Goal: Task Accomplishment & Management: Manage account settings

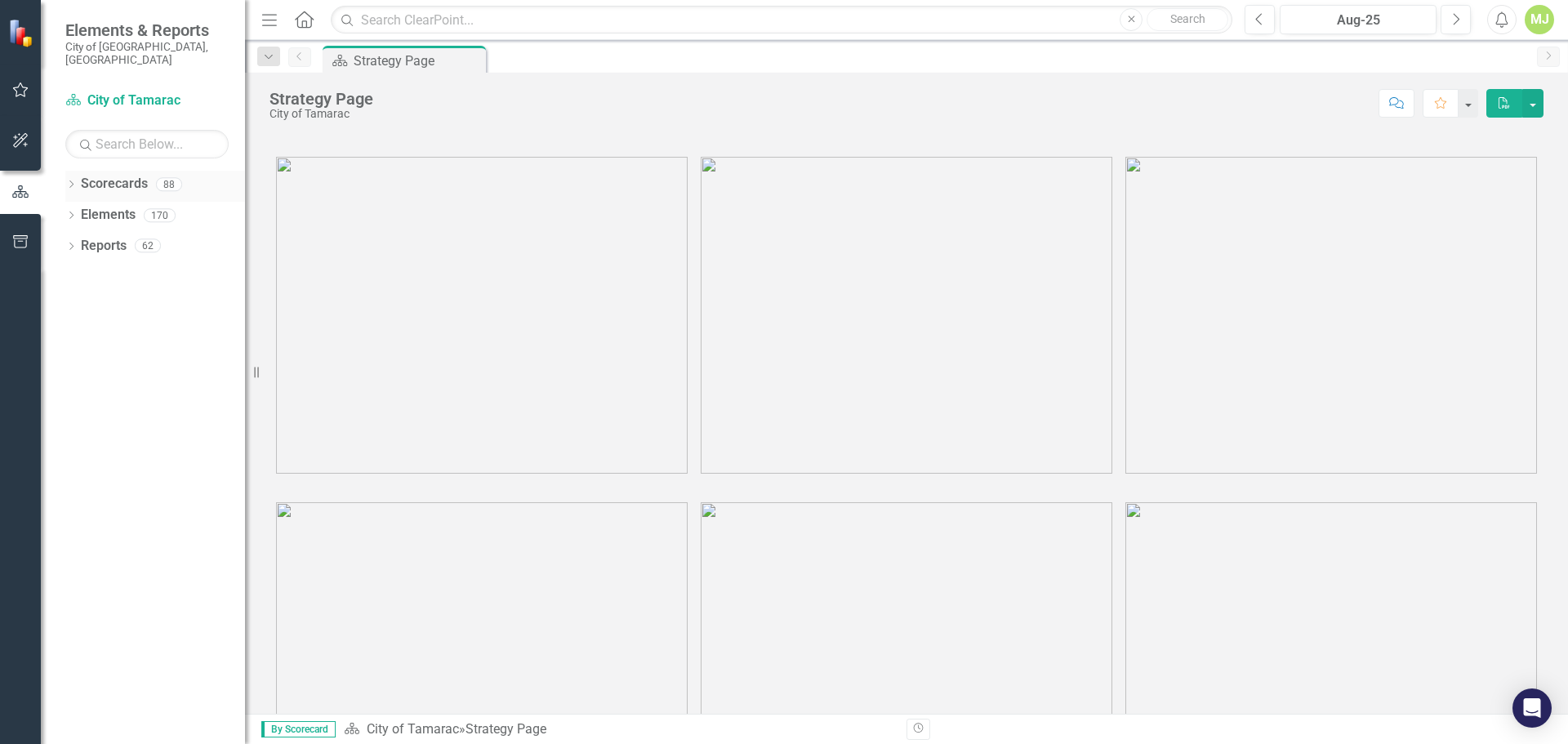
click at [72, 181] on icon "Dropdown" at bounding box center [71, 186] width 11 height 9
click at [79, 209] on icon "Dropdown" at bounding box center [80, 214] width 12 height 10
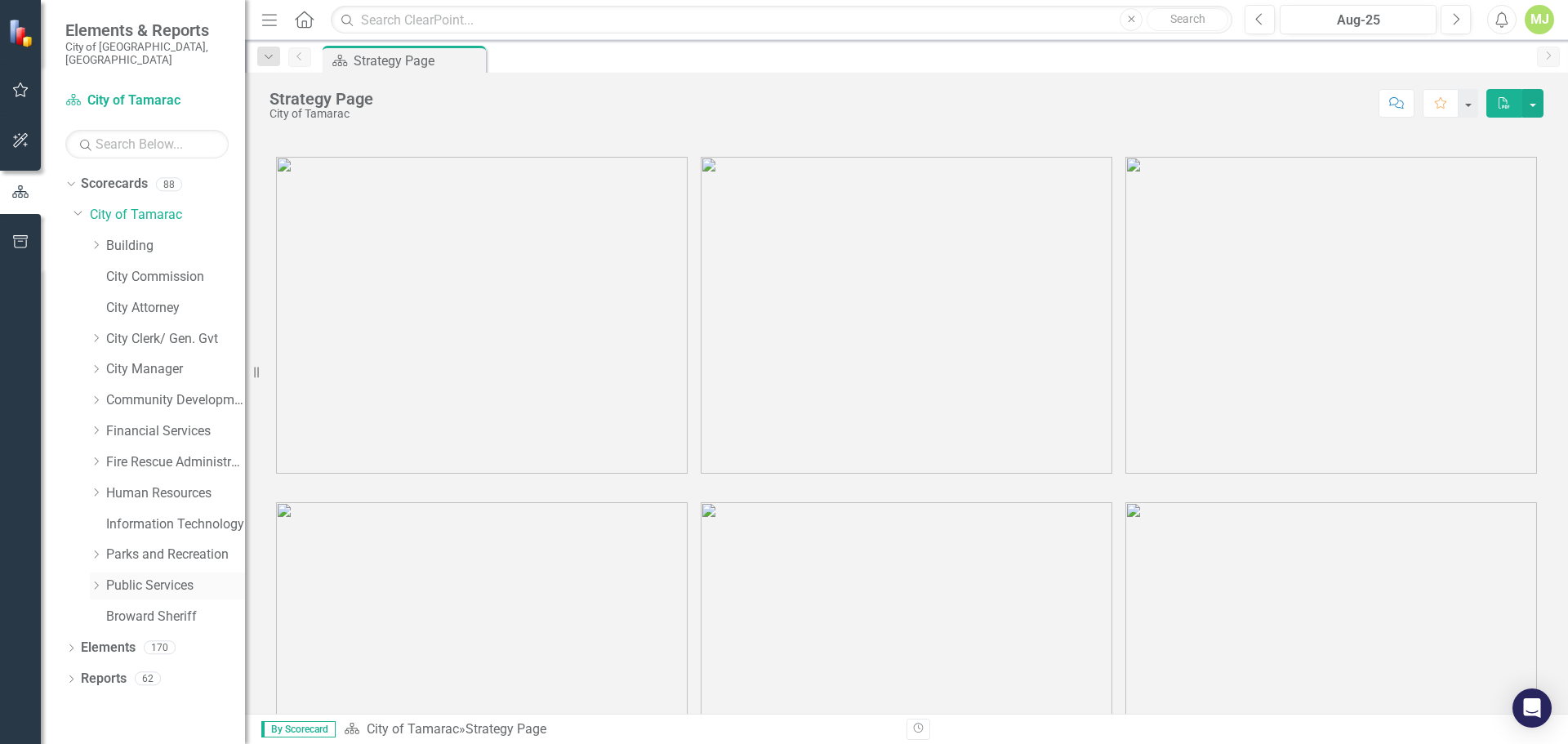
click at [95, 581] on icon "Dropdown" at bounding box center [96, 585] width 12 height 10
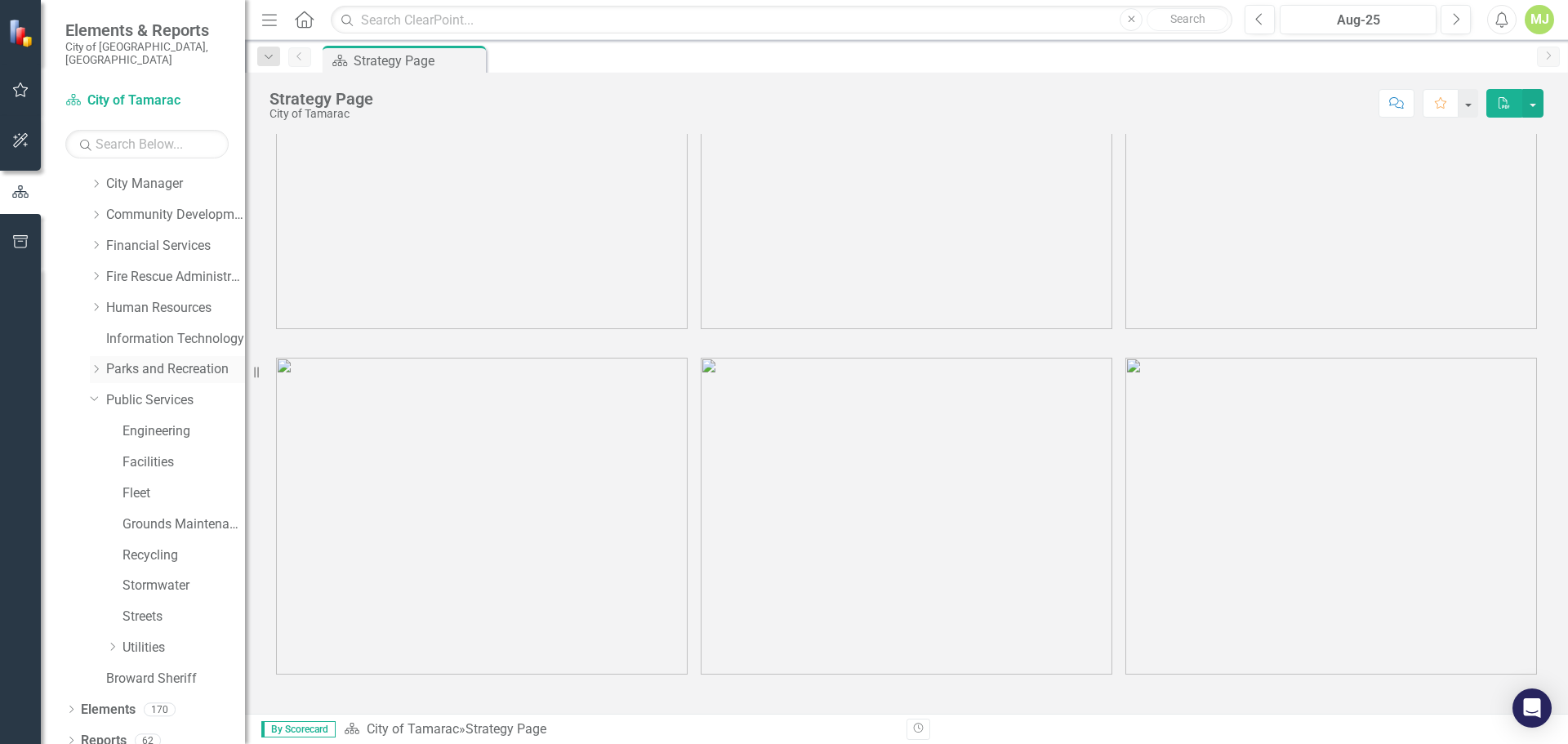
scroll to position [186, 0]
click at [109, 641] on icon "Dropdown" at bounding box center [112, 645] width 12 height 10
click at [123, 610] on icon "Dropdown" at bounding box center [129, 614] width 12 height 10
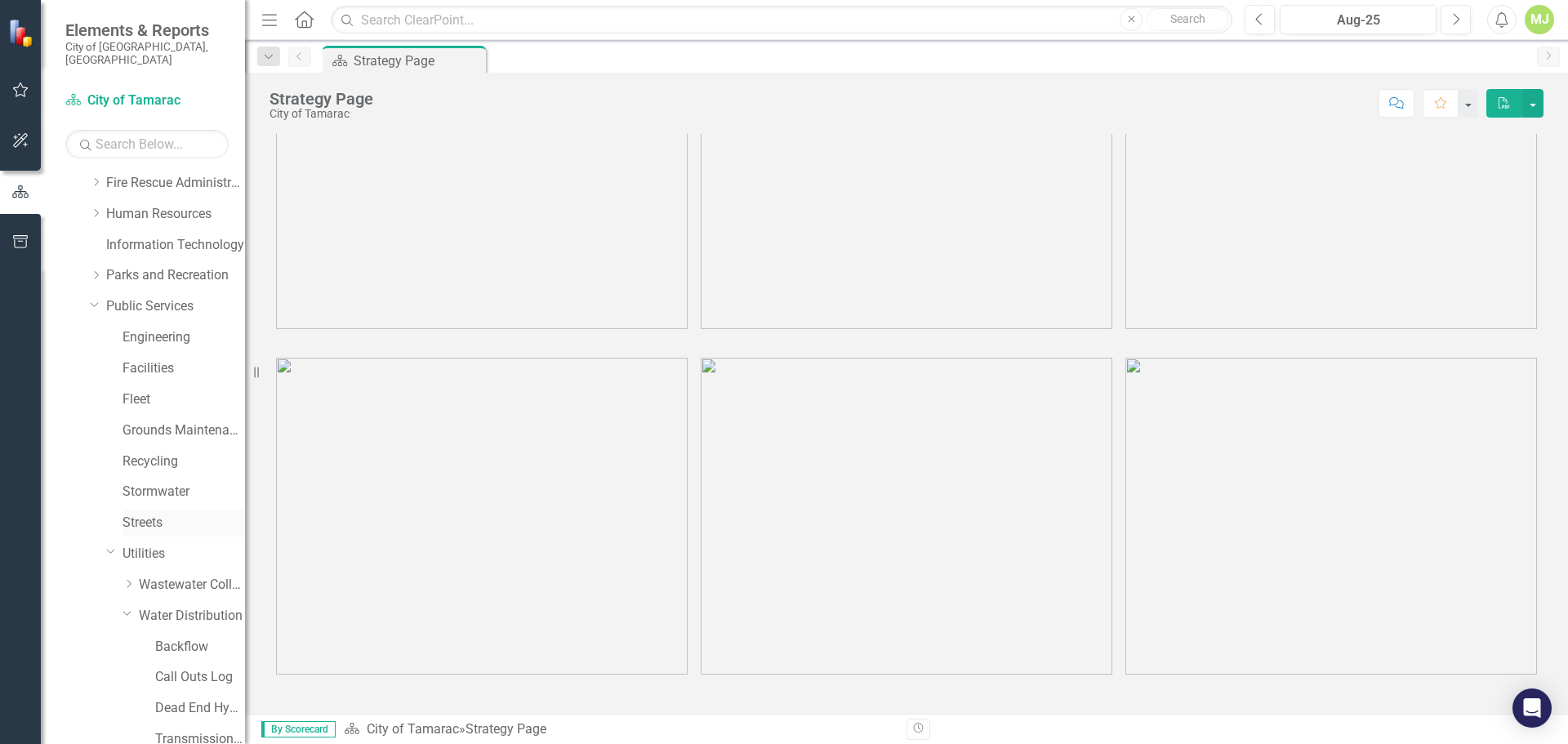
scroll to position [465, 0]
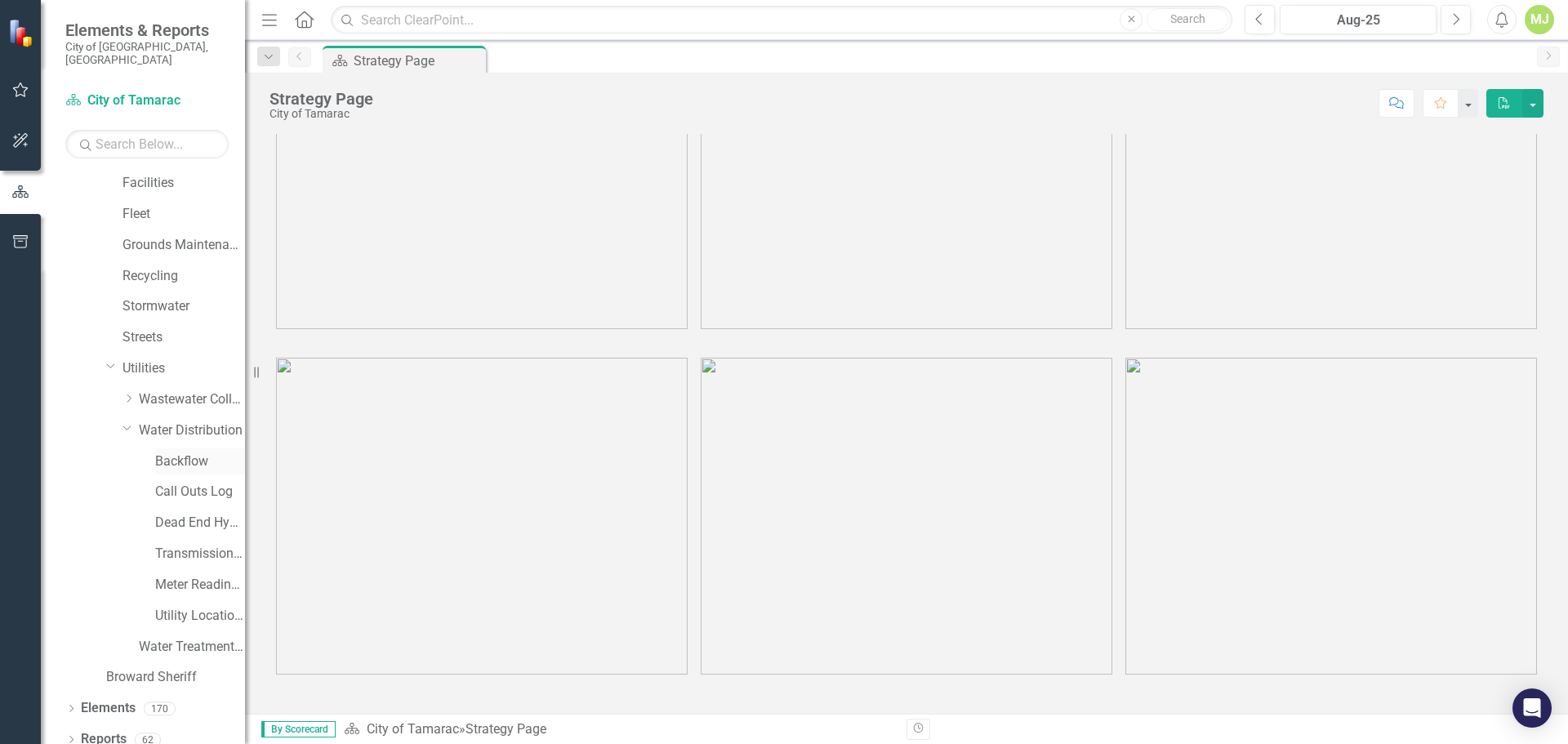
click at [183, 452] on link "Backflow" at bounding box center [201, 461] width 90 height 19
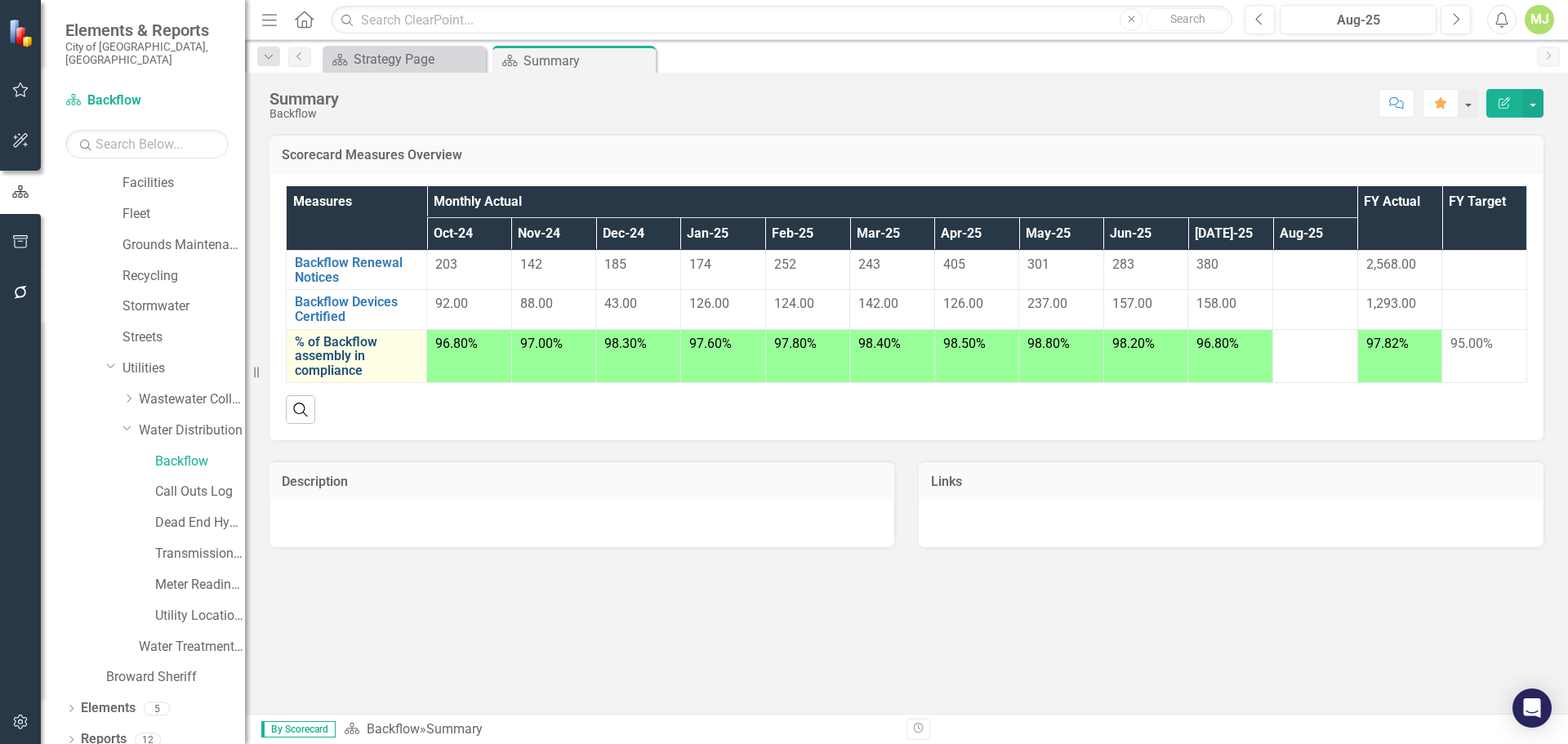
click at [346, 348] on link "% of Backflow assembly in compliance" at bounding box center [355, 356] width 123 height 43
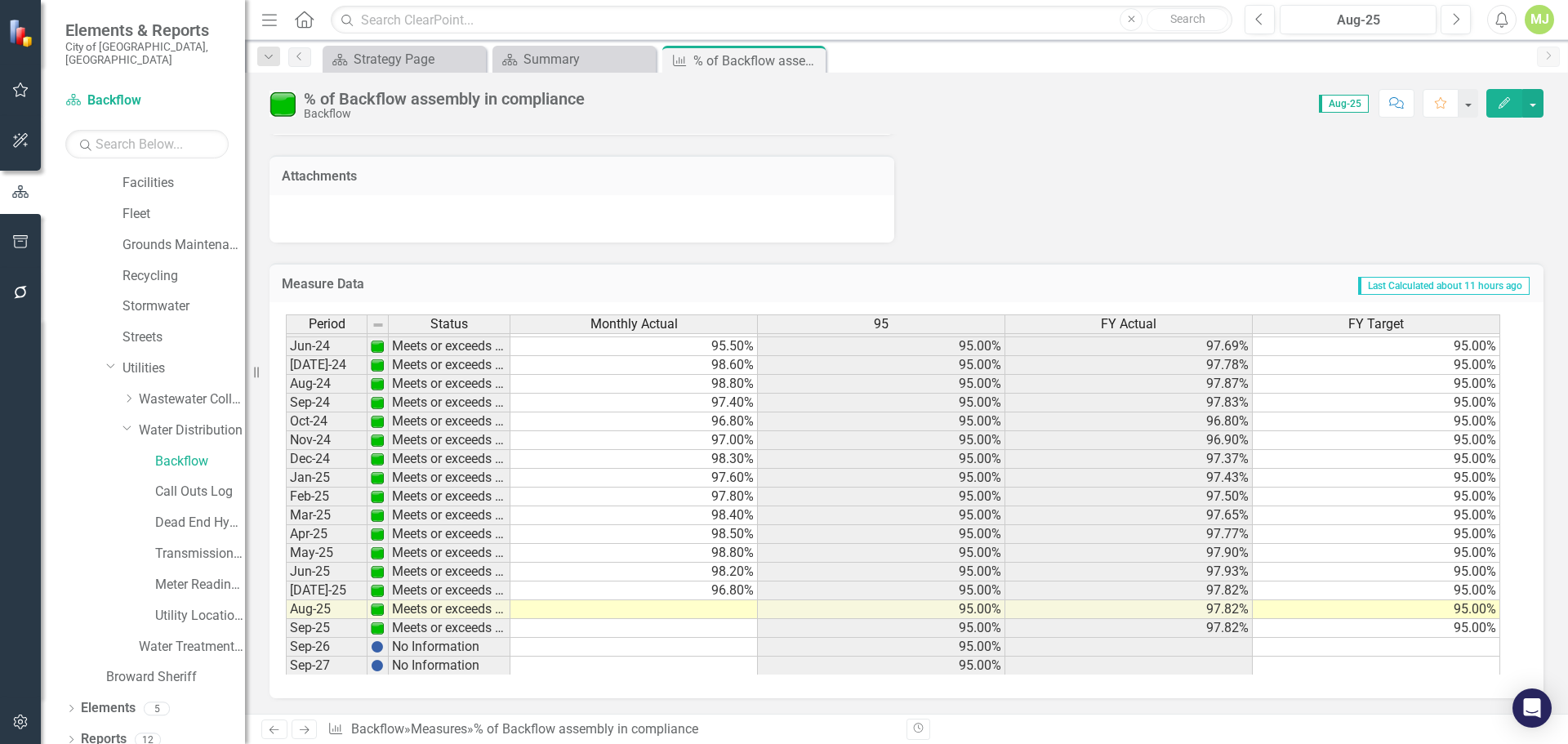
scroll to position [600, 0]
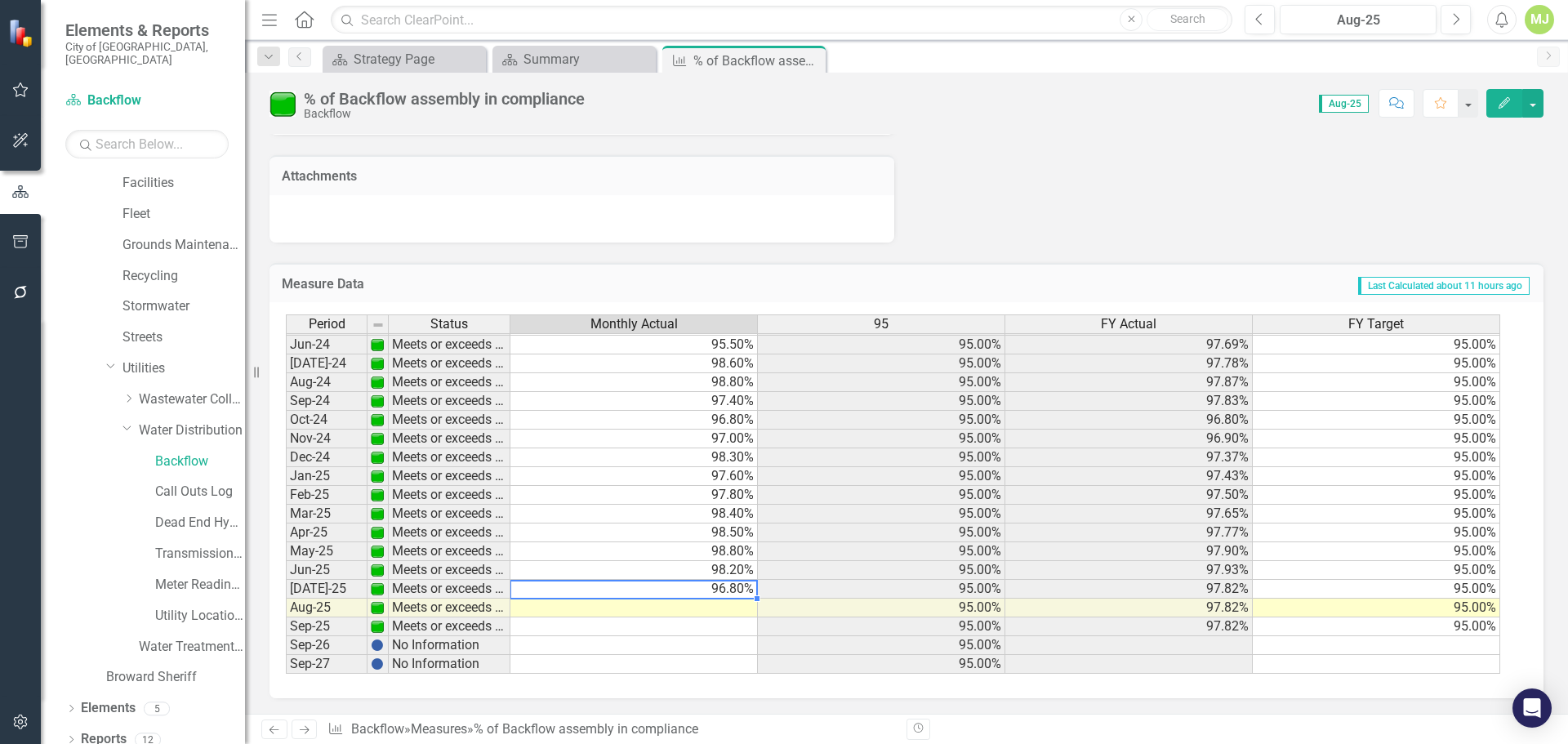
click at [702, 588] on td "96.80%" at bounding box center [634, 588] width 247 height 19
click at [712, 588] on td "96.80%" at bounding box center [634, 588] width 247 height 19
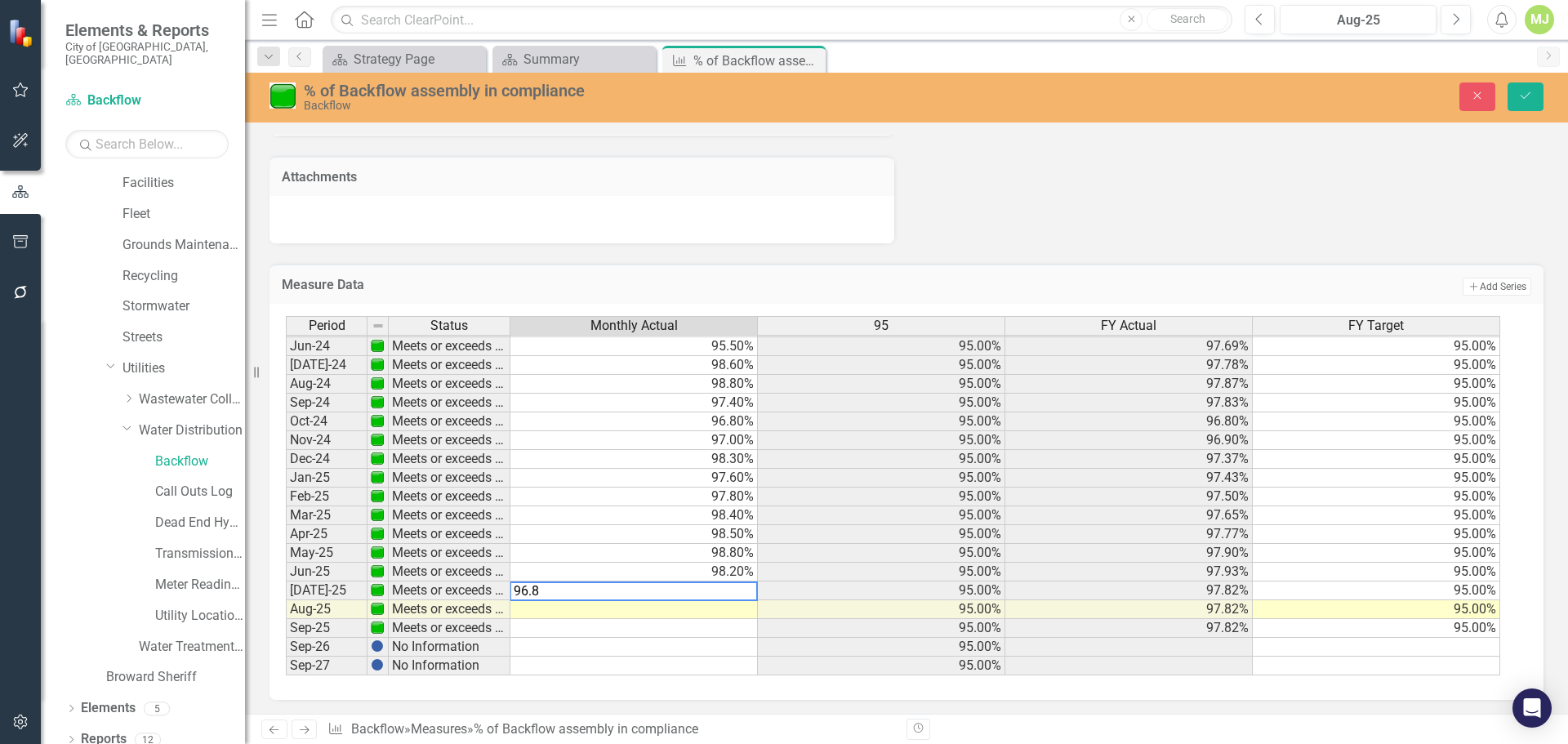
drag, startPoint x: 539, startPoint y: 594, endPoint x: 645, endPoint y: 633, distance: 112.9
click at [471, 601] on div "Period Status Monthly Actual 95 FY Actual FY Target May-23 Meets or exceeds tar…" at bounding box center [900, 496] width 1229 height 360
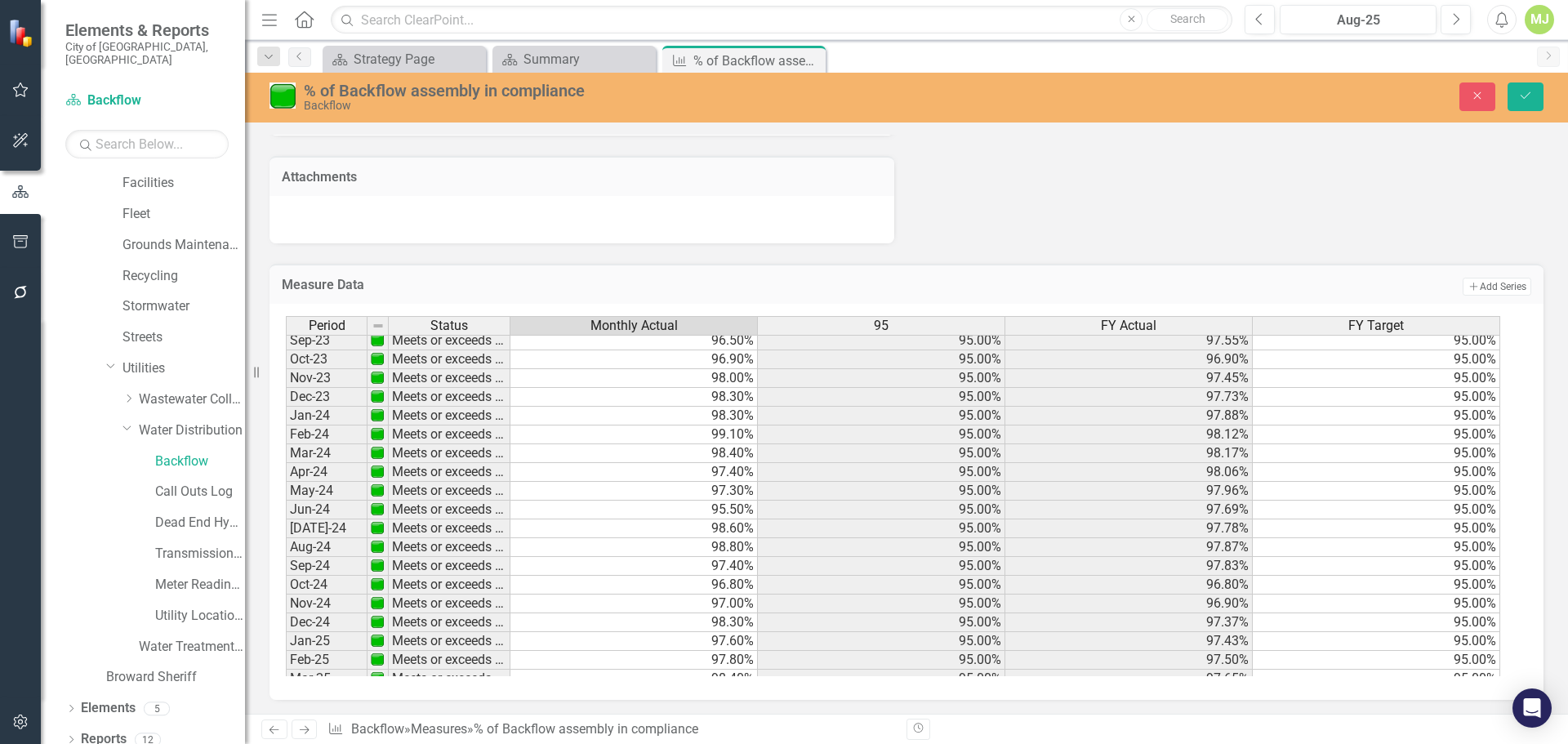
click at [662, 568] on tbody "May-23 Meets or exceeds target 99.30% 95.00% 97.60% 95.00% Jun-23 Meets or exce…" at bounding box center [893, 547] width 1214 height 583
type textarea "97.4"
click at [1527, 106] on button "Save" at bounding box center [1525, 96] width 36 height 28
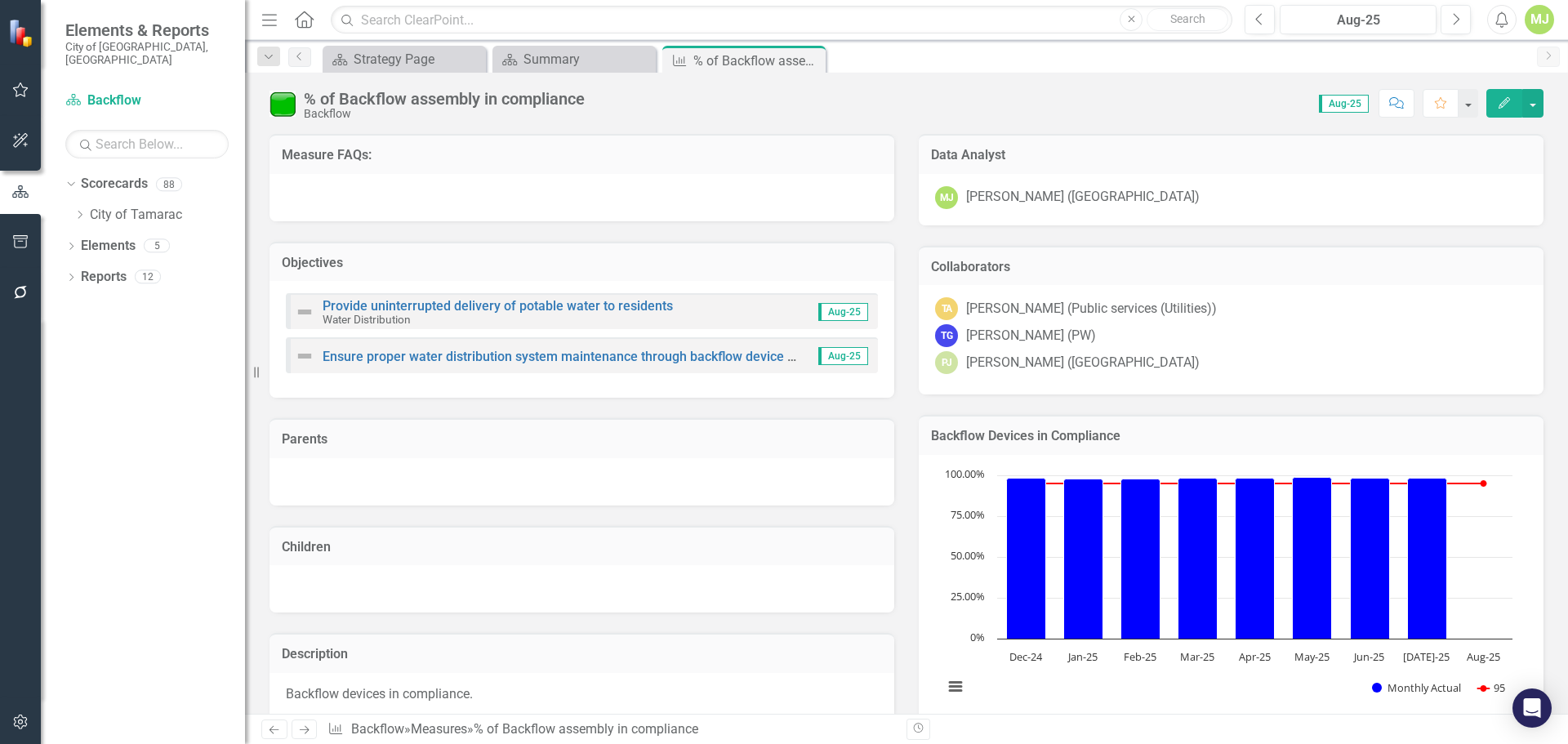
scroll to position [0, 0]
drag, startPoint x: 118, startPoint y: 87, endPoint x: 127, endPoint y: 91, distance: 9.8
click at [118, 91] on link "Scorecard Backflow" at bounding box center [147, 100] width 164 height 19
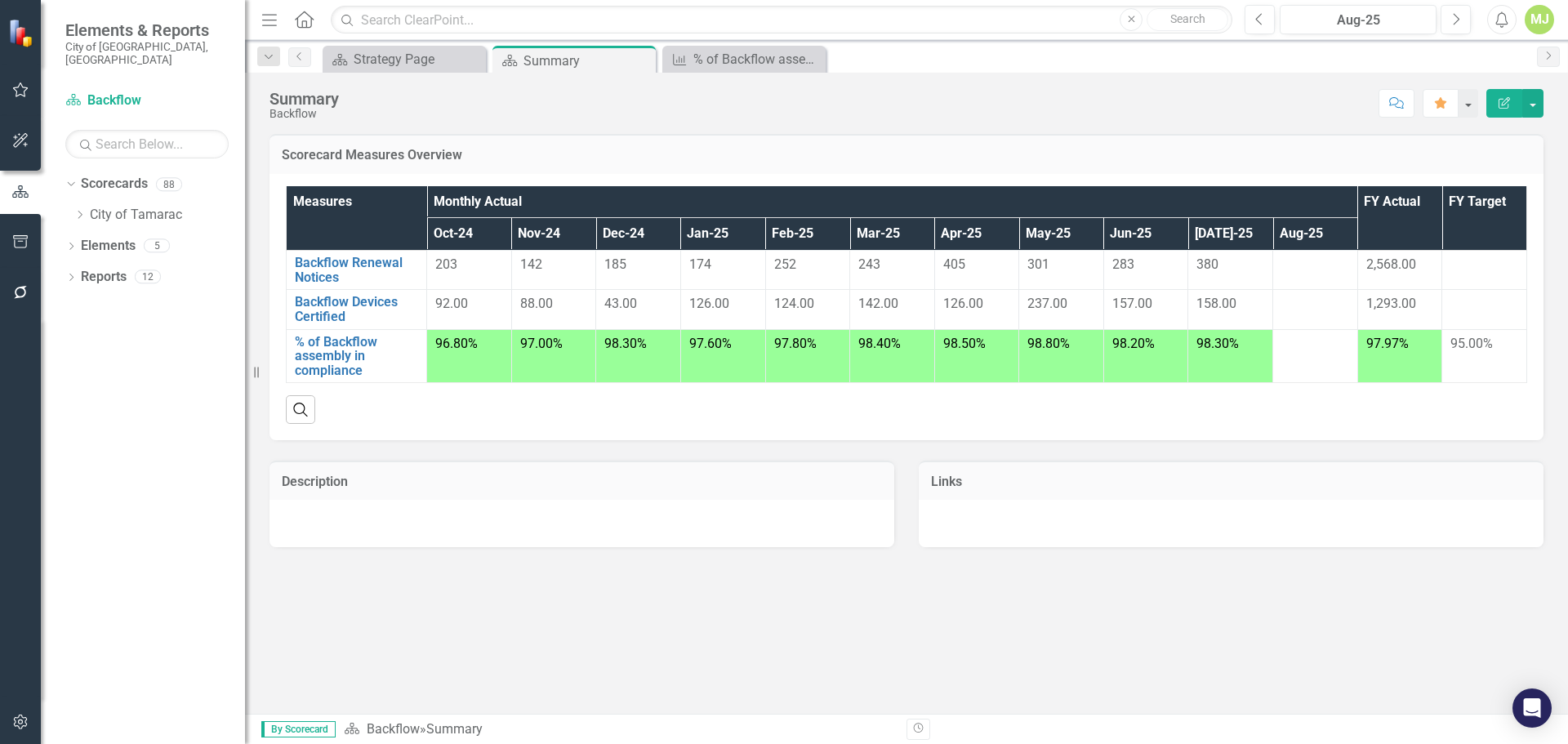
click at [1307, 230] on th "Aug-25" at bounding box center [1315, 234] width 85 height 33
click at [323, 268] on link "Backflow Renewal Notices" at bounding box center [355, 270] width 123 height 28
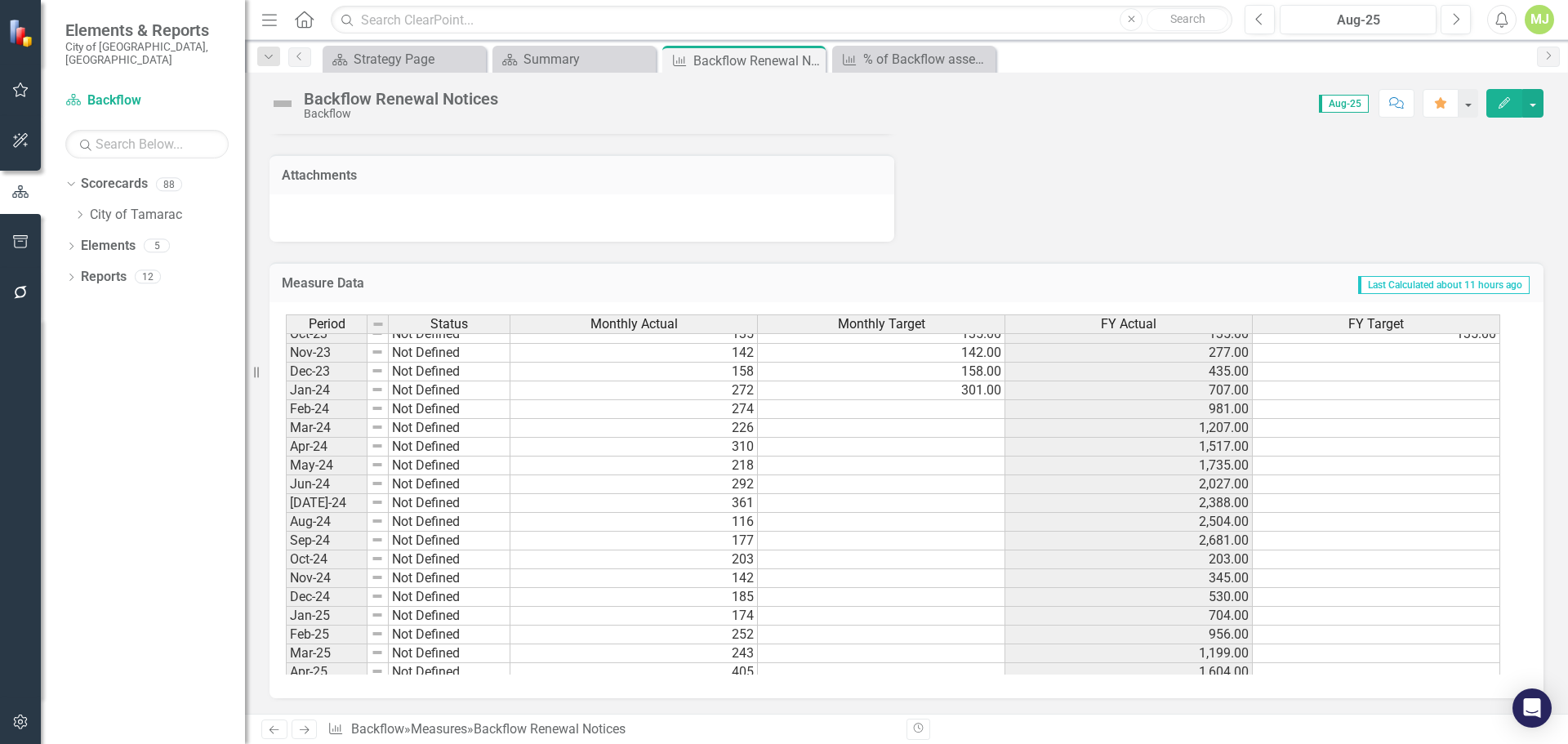
scroll to position [490, 0]
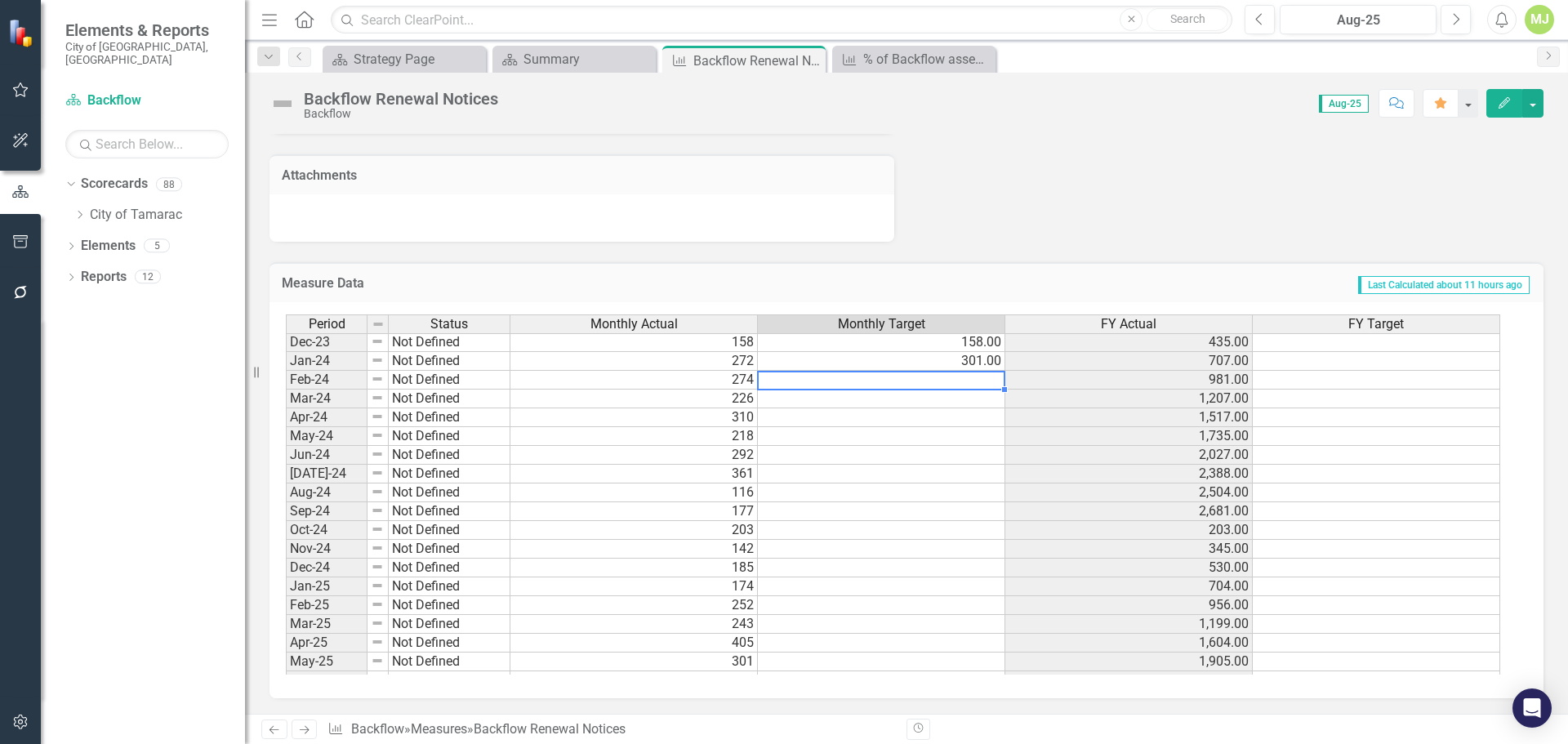
click at [941, 378] on td at bounding box center [881, 379] width 247 height 19
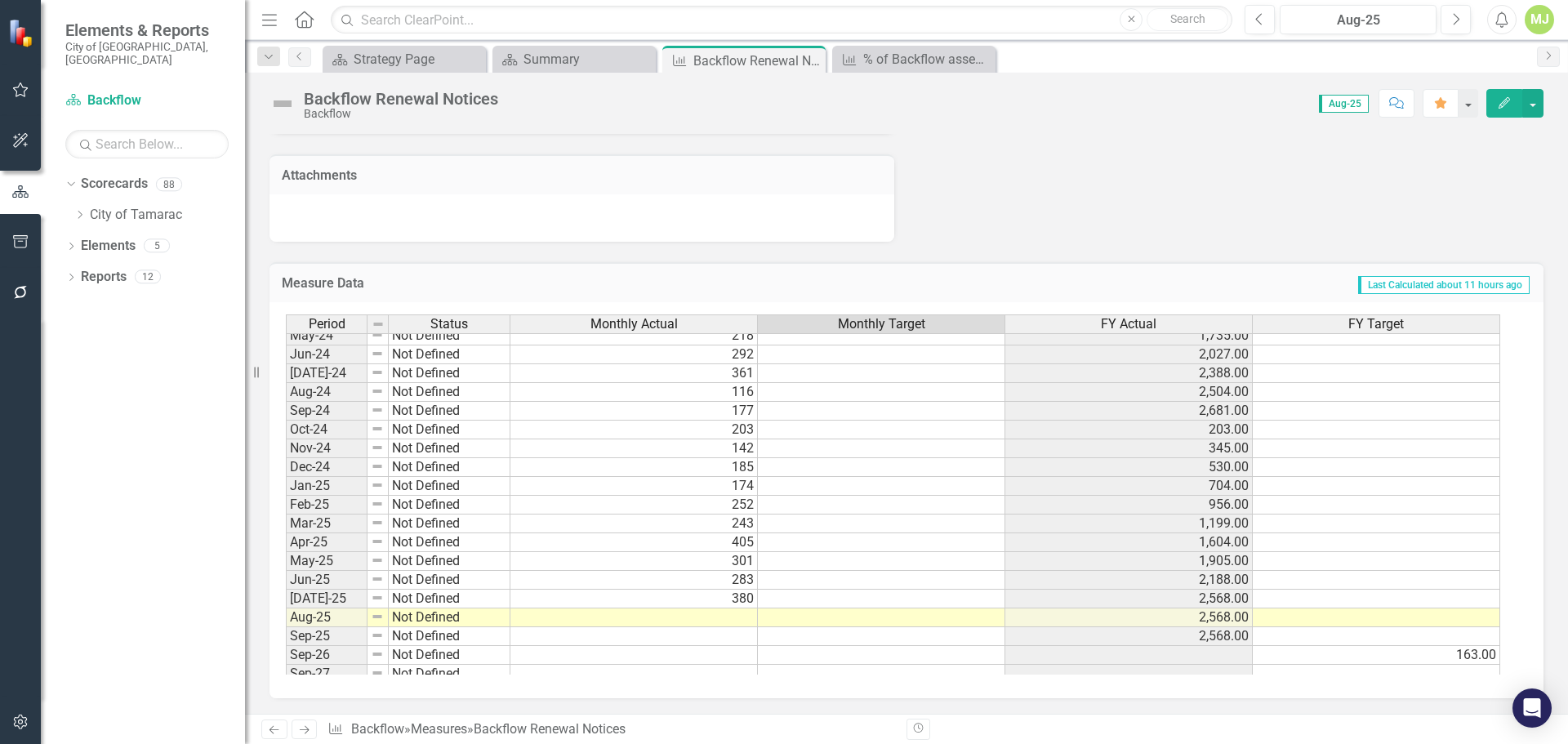
scroll to position [600, 0]
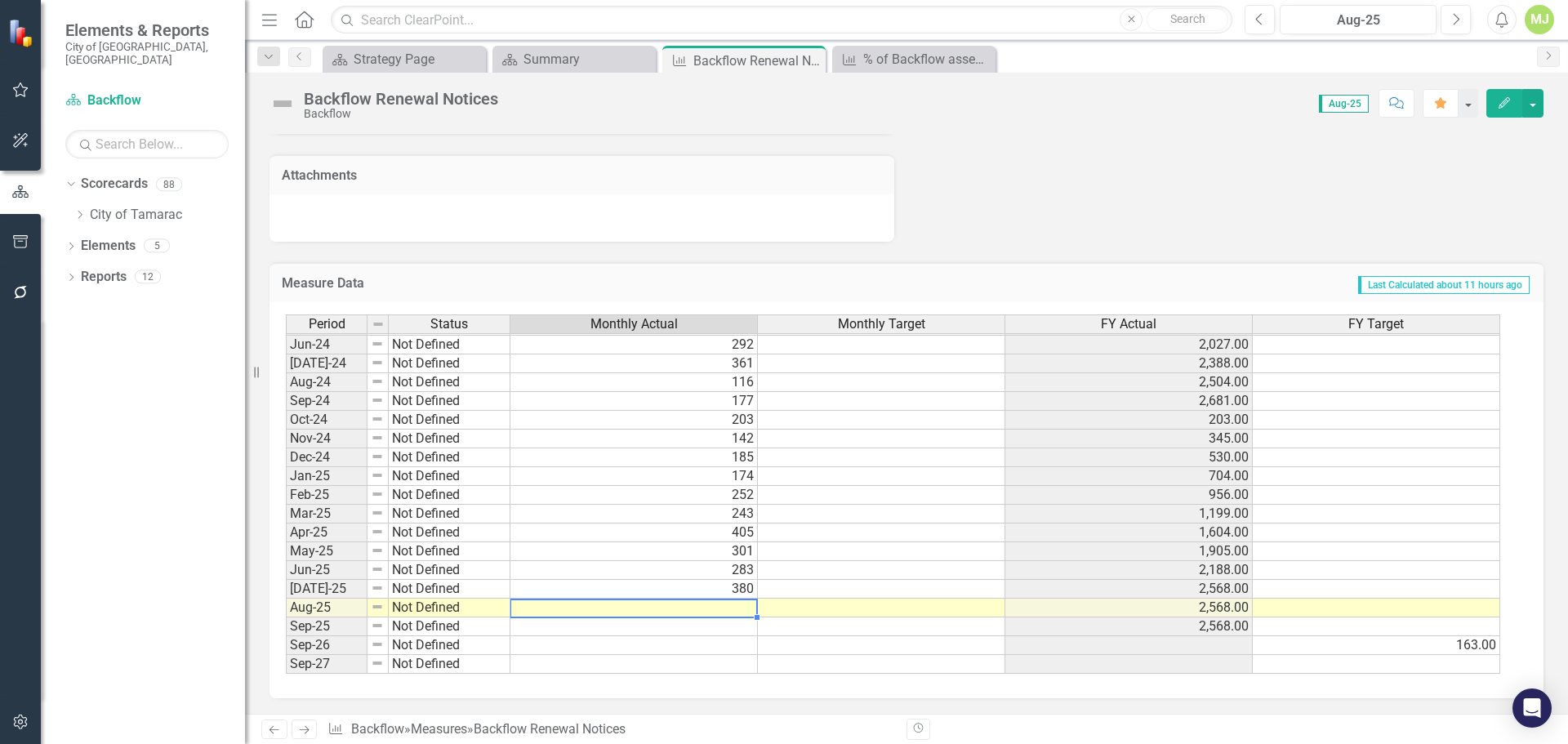
click at [705, 610] on td at bounding box center [634, 607] width 247 height 19
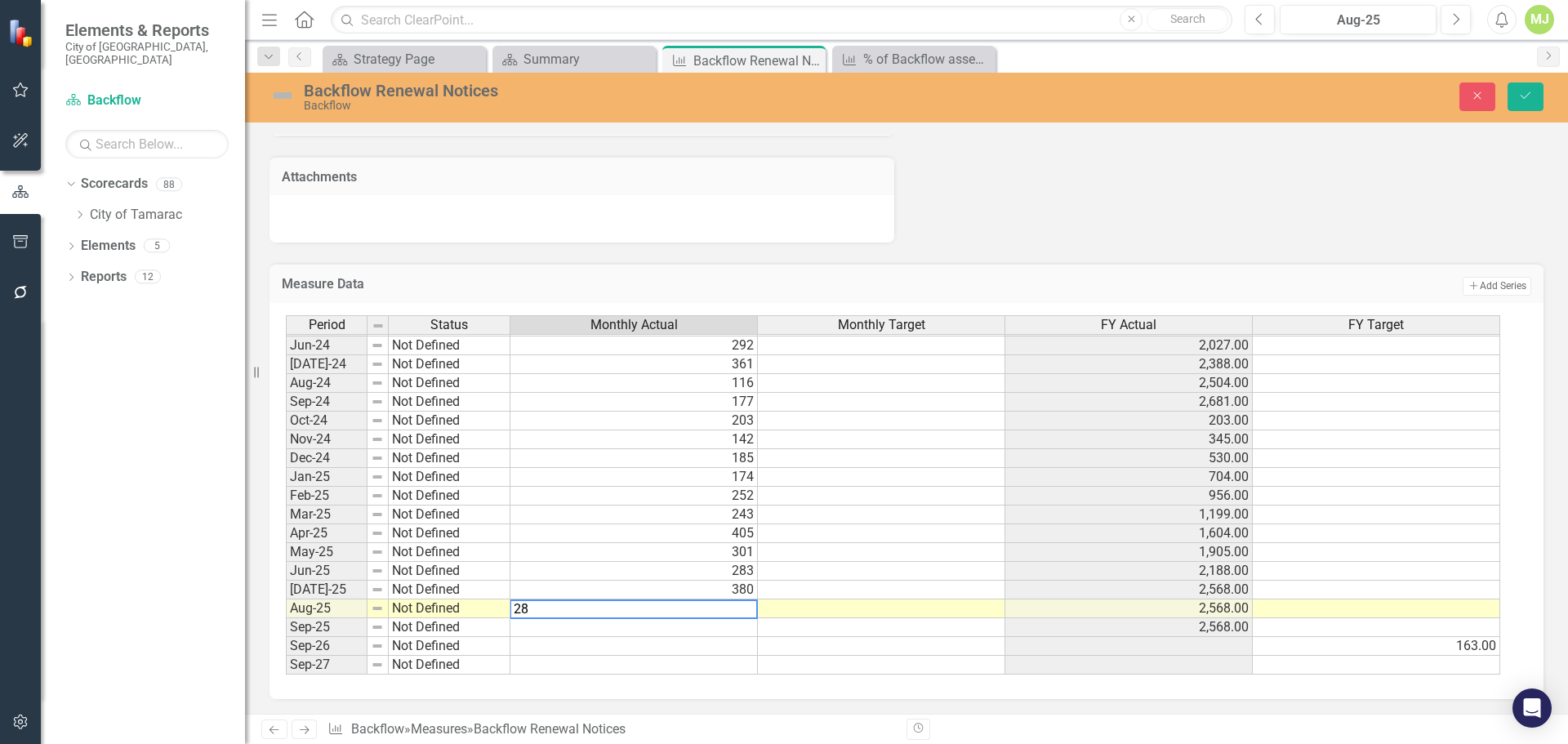
type textarea "285"
click at [1526, 93] on icon "Save" at bounding box center [1525, 95] width 15 height 11
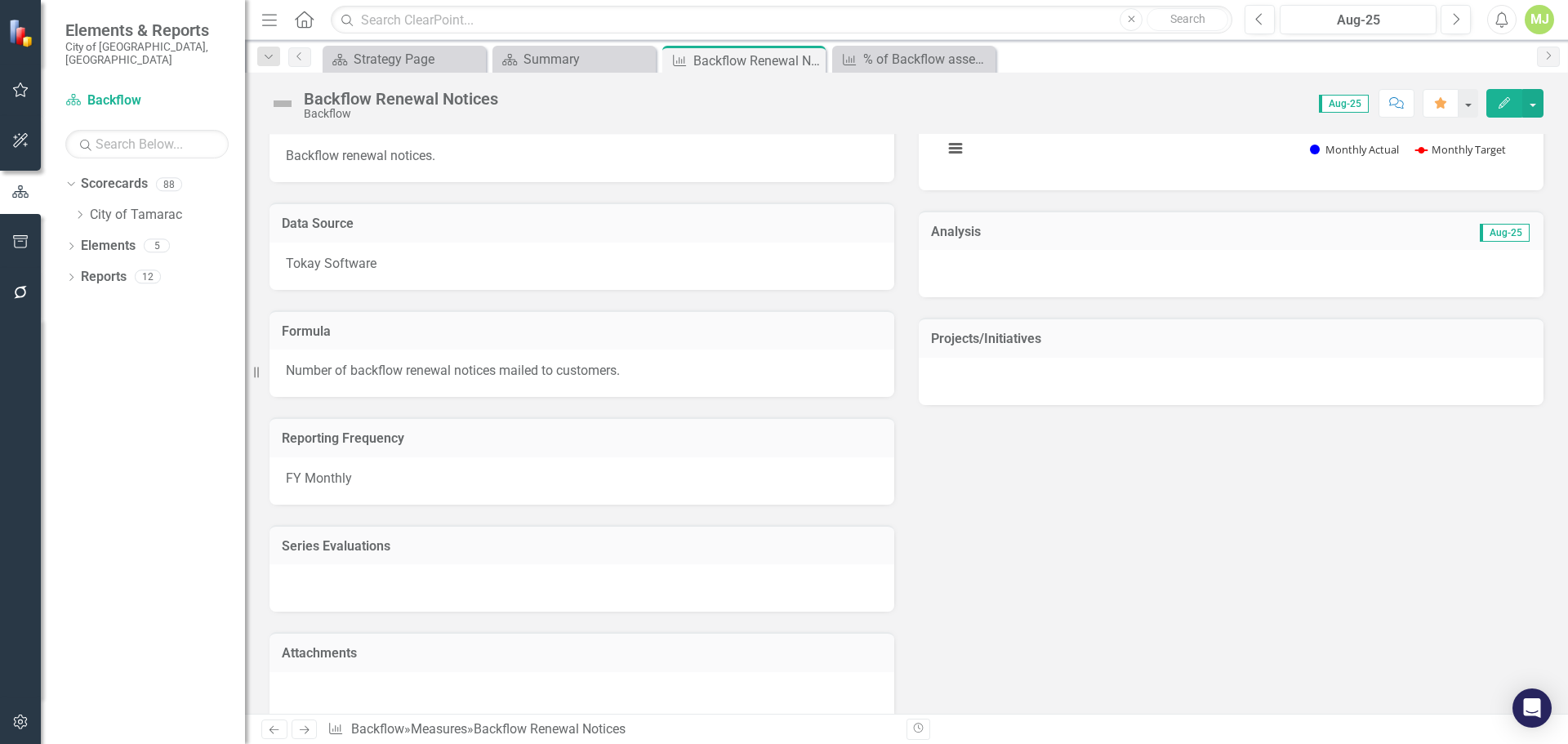
scroll to position [816, 0]
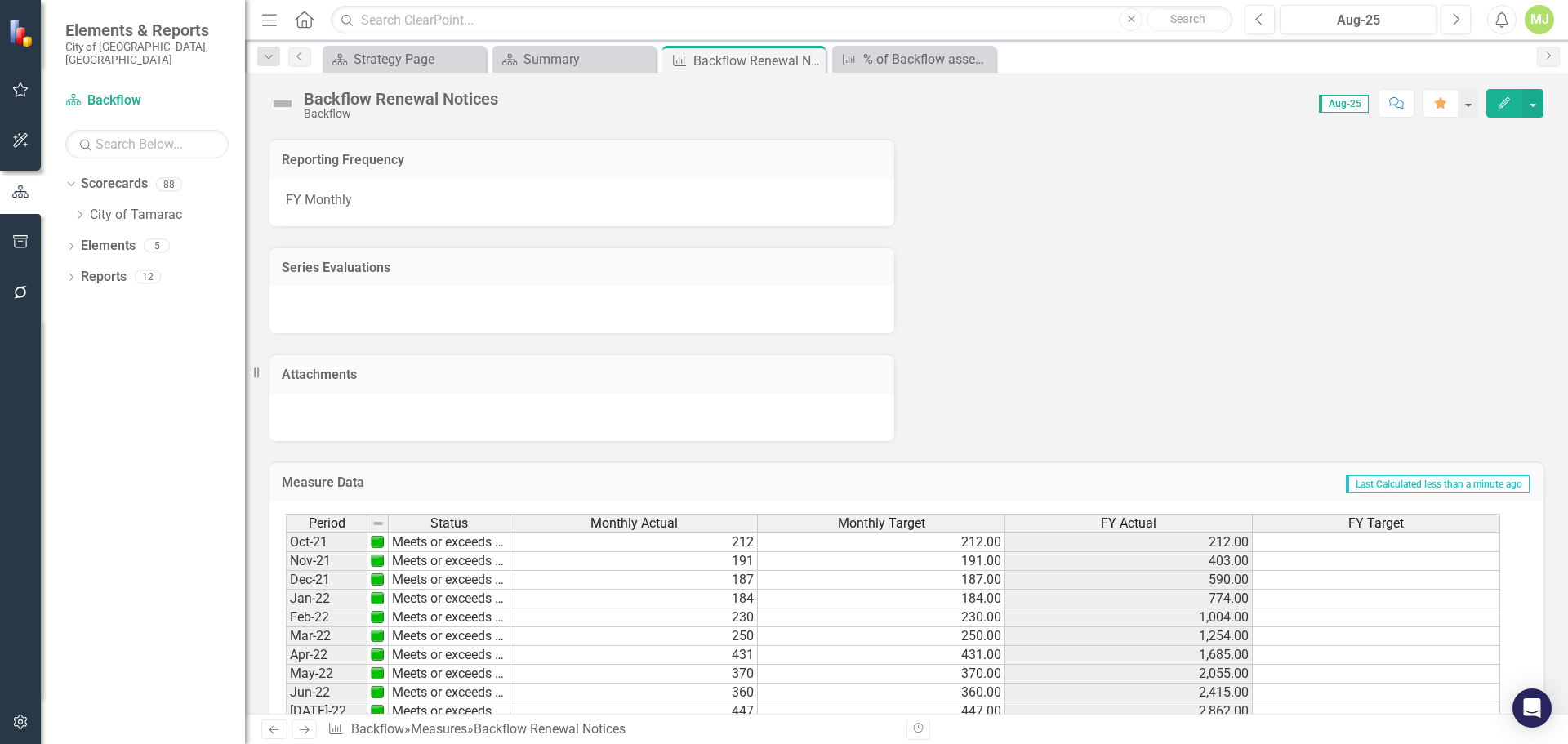
click at [309, 729] on icon "Next" at bounding box center [304, 729] width 14 height 11
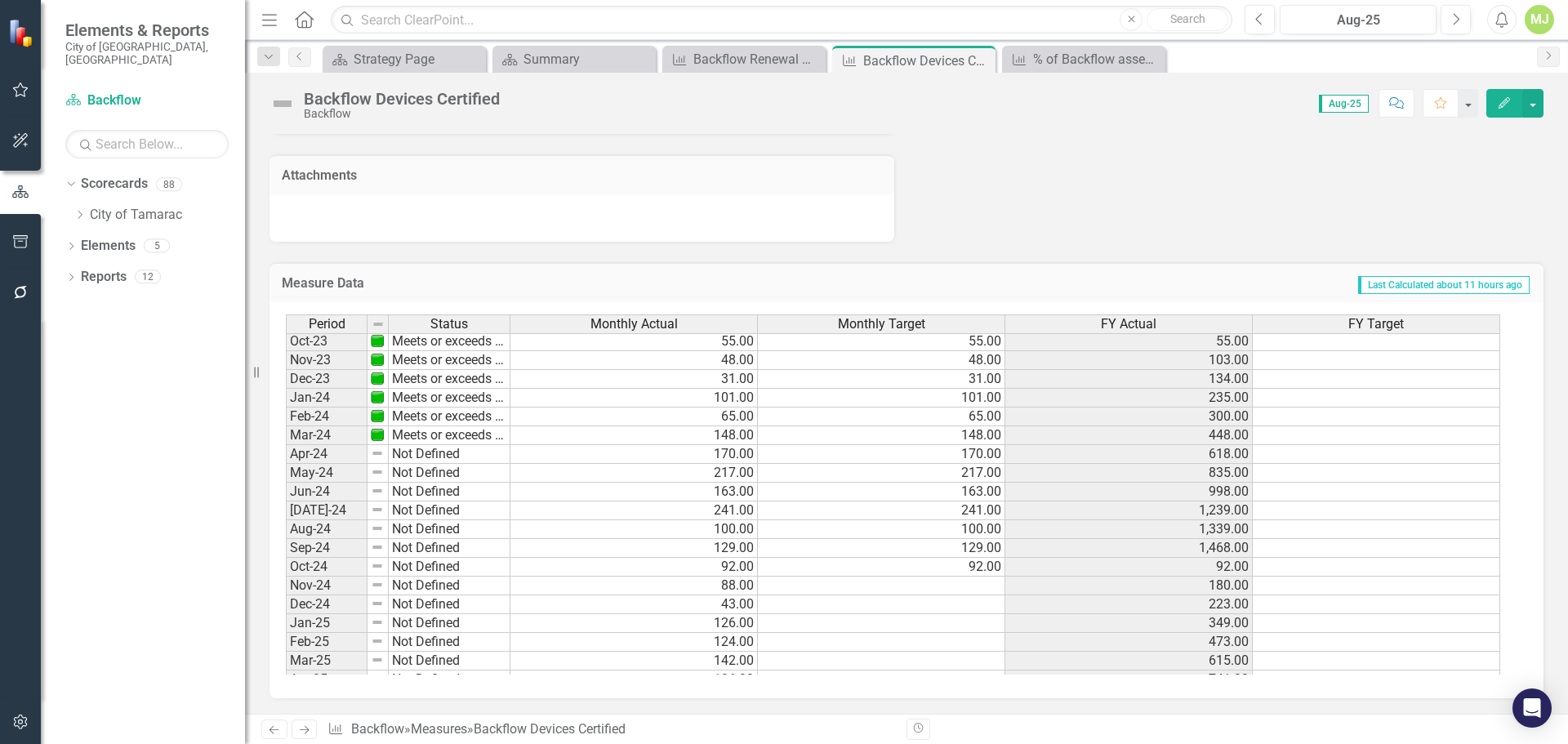
scroll to position [600, 0]
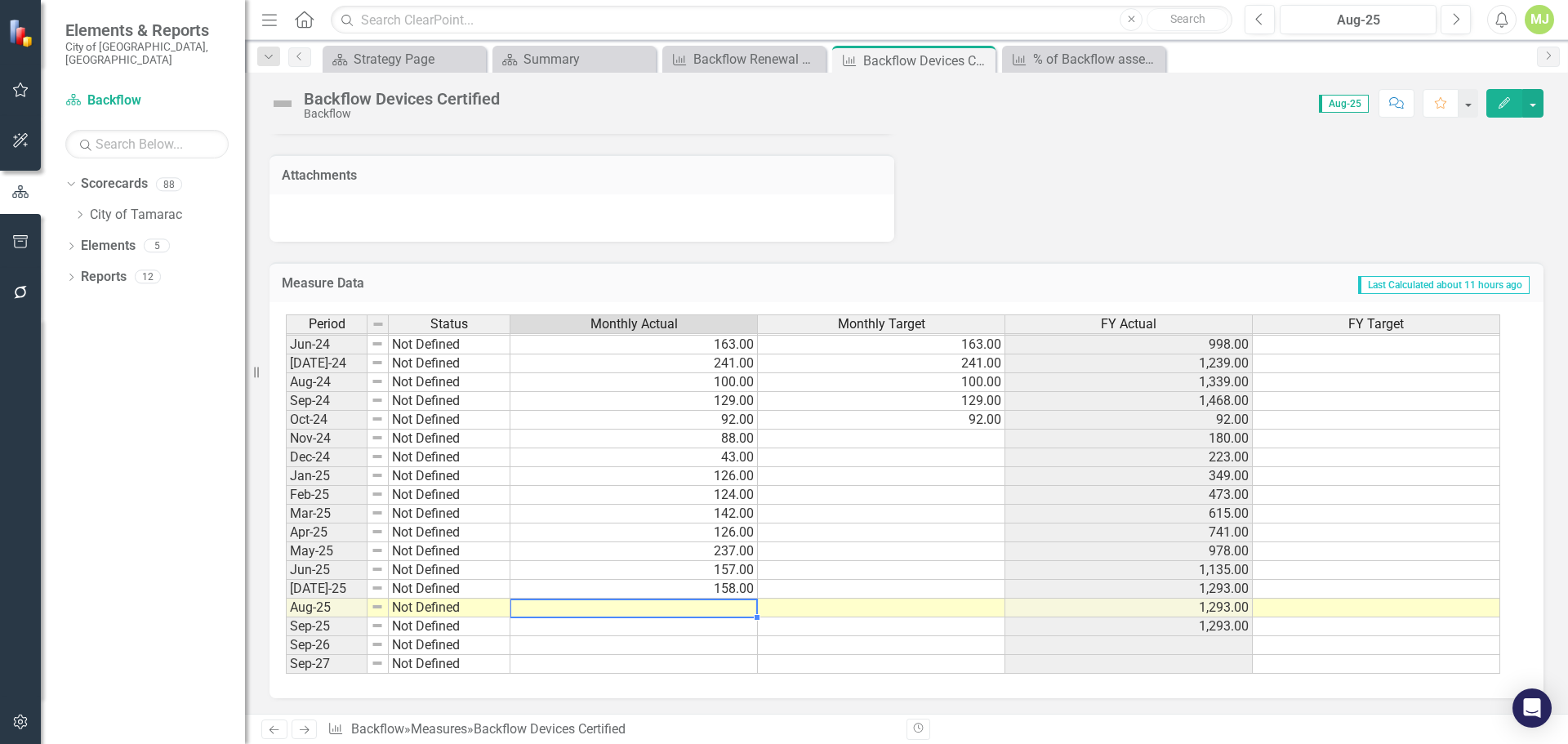
click at [723, 604] on td at bounding box center [634, 607] width 247 height 19
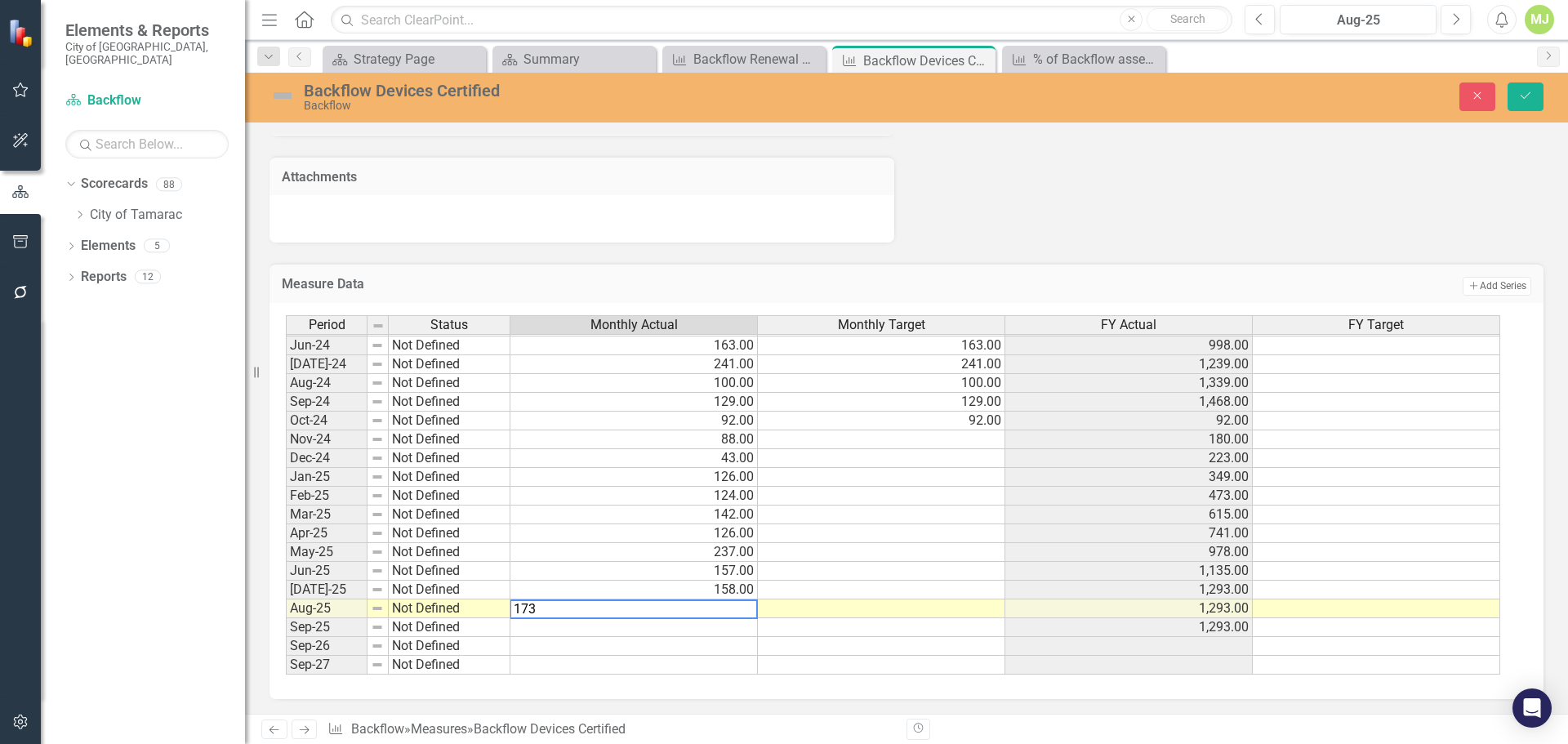
type textarea "173"
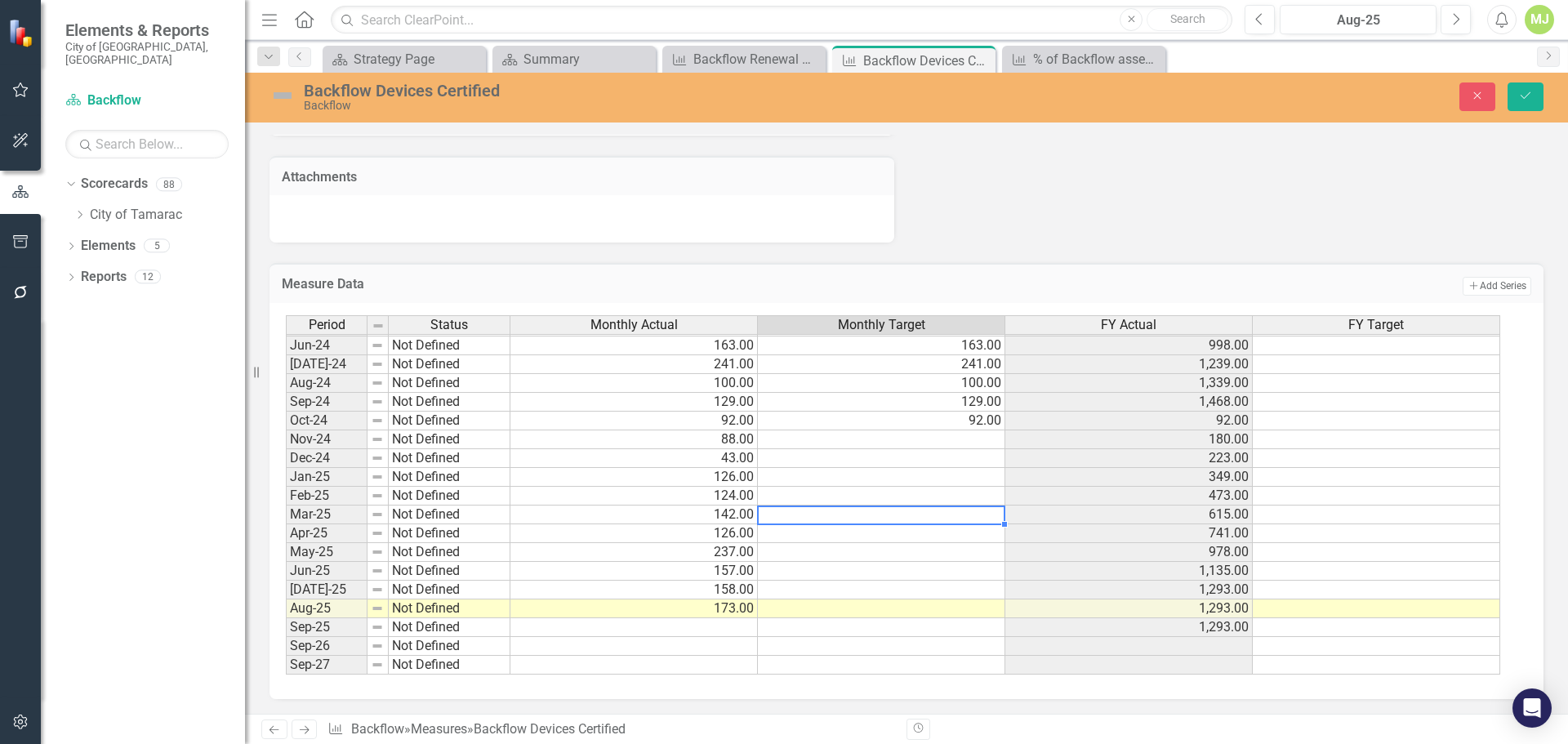
click at [873, 519] on td at bounding box center [881, 514] width 247 height 19
click at [1524, 93] on icon "Save" at bounding box center [1525, 95] width 15 height 11
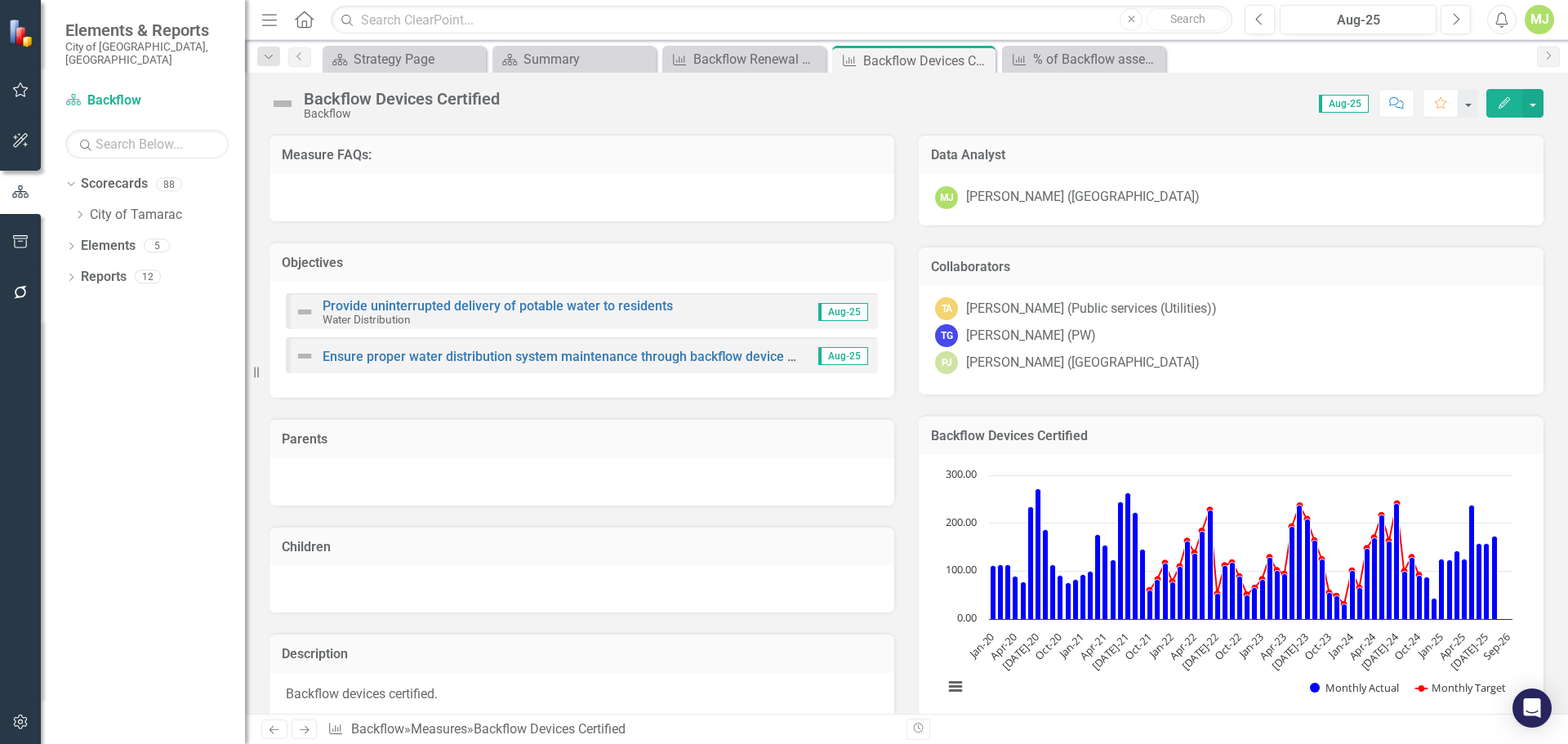
click at [298, 725] on icon "Next" at bounding box center [304, 729] width 14 height 11
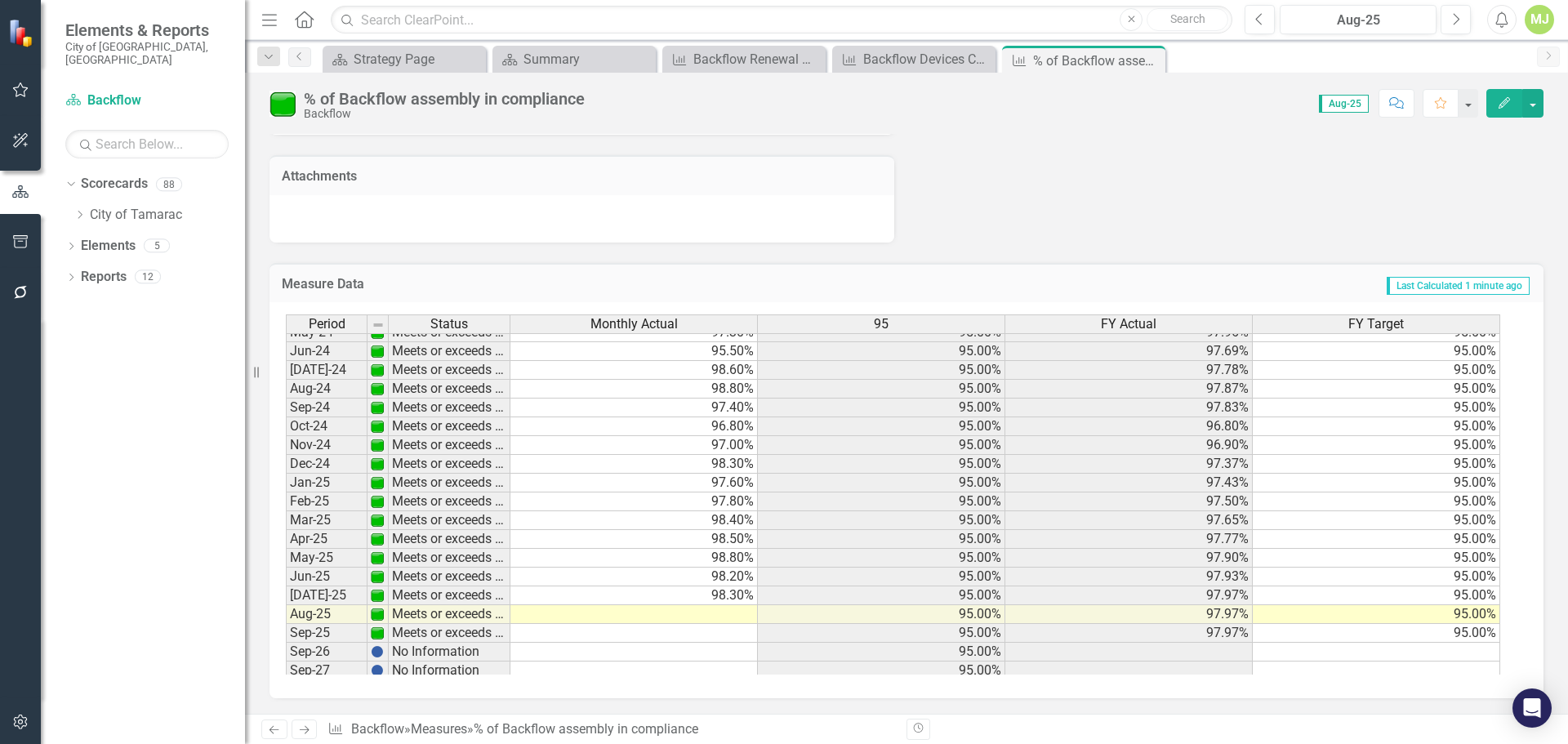
scroll to position [600, 0]
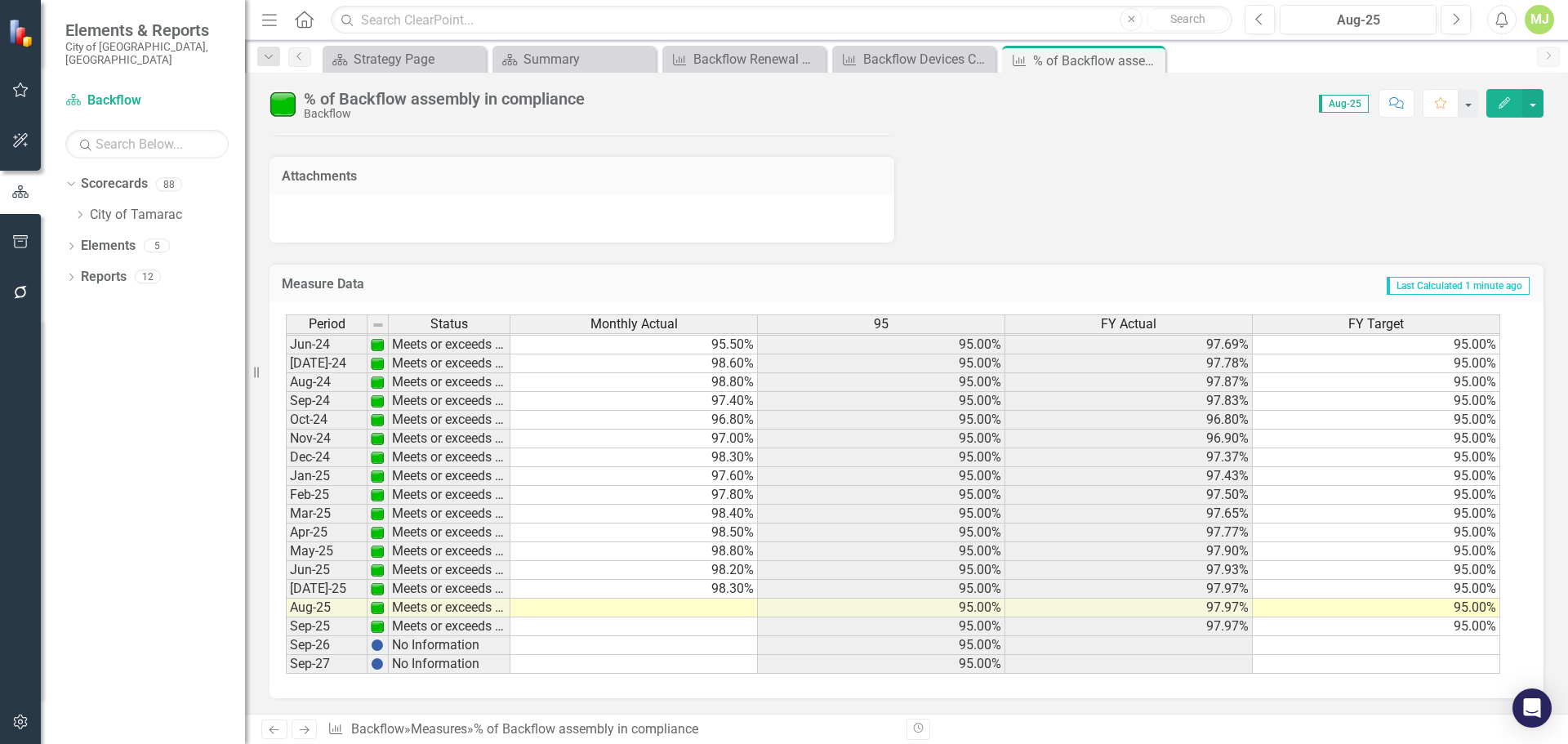
click at [727, 606] on tbody "Apr-23 Meets or exceeds target 98.80% 95.00% 97.36% 95.00% May-23 Meets or exce…" at bounding box center [893, 372] width 1214 height 602
click at [727, 606] on td at bounding box center [634, 607] width 247 height 19
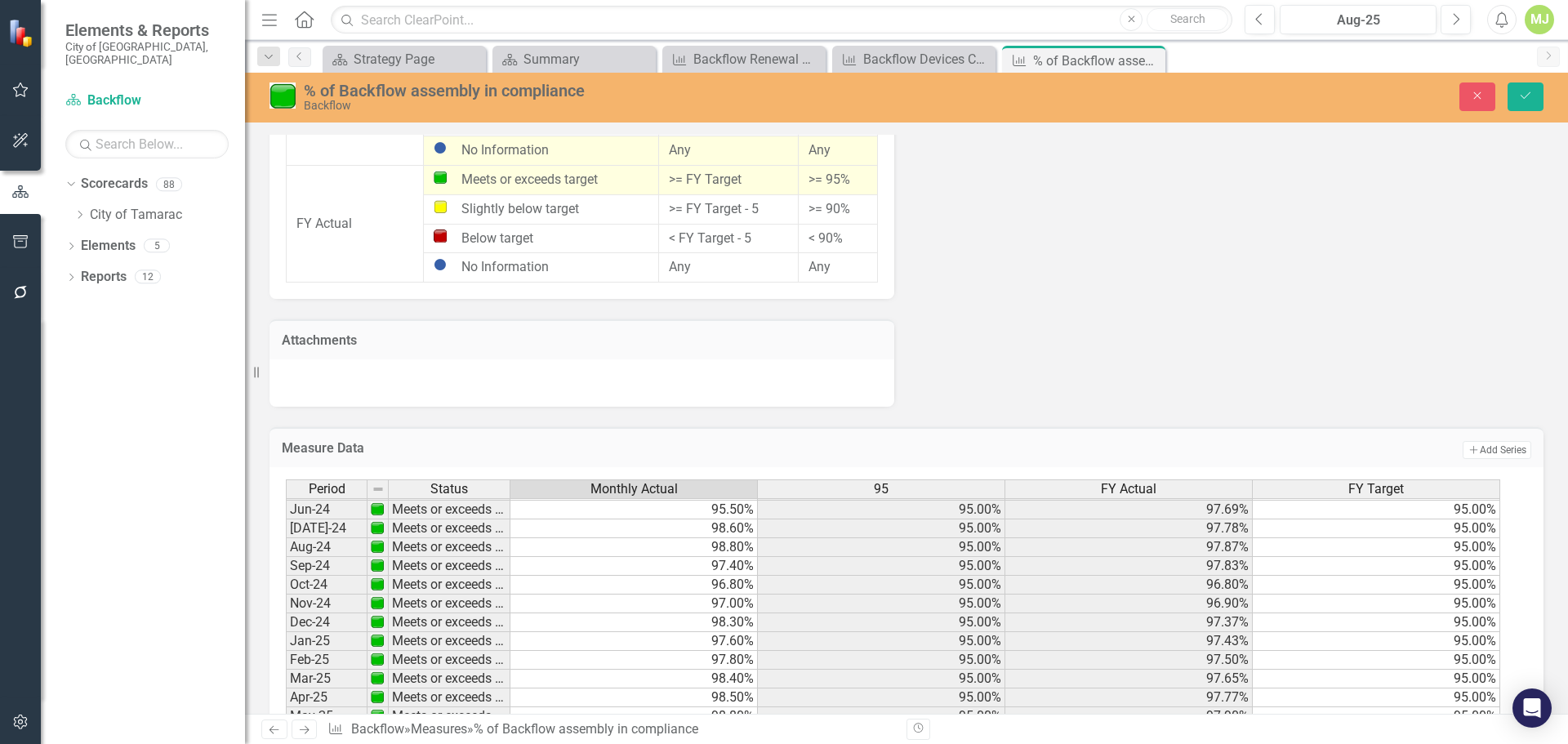
scroll to position [0, 0]
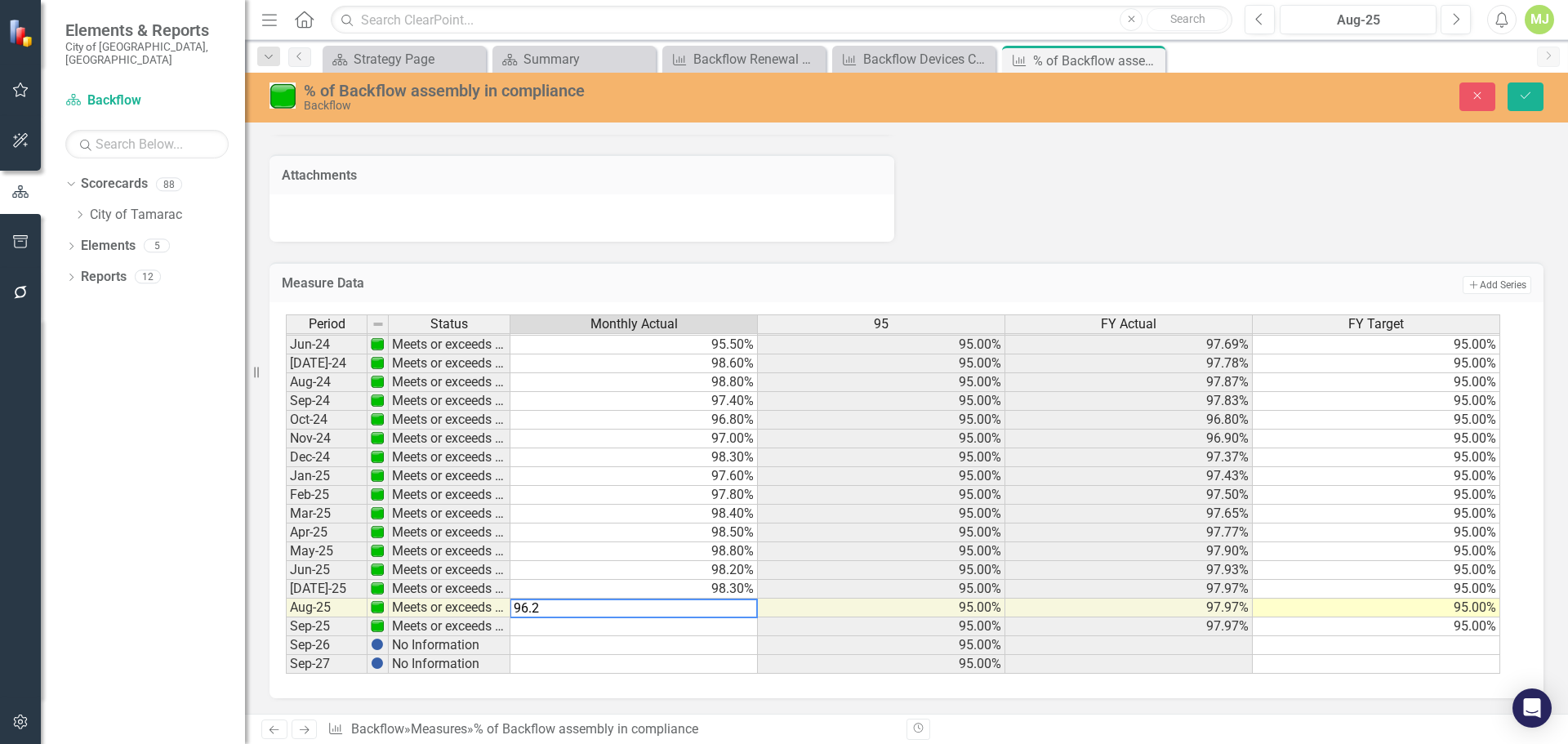
type textarea "96.2"
click at [1144, 253] on div "Measure Data Add Add Series Period Status Monthly Actual 95 FY Actual FY Target…" at bounding box center [906, 469] width 1298 height 456
click at [1520, 96] on icon "Save" at bounding box center [1525, 95] width 15 height 11
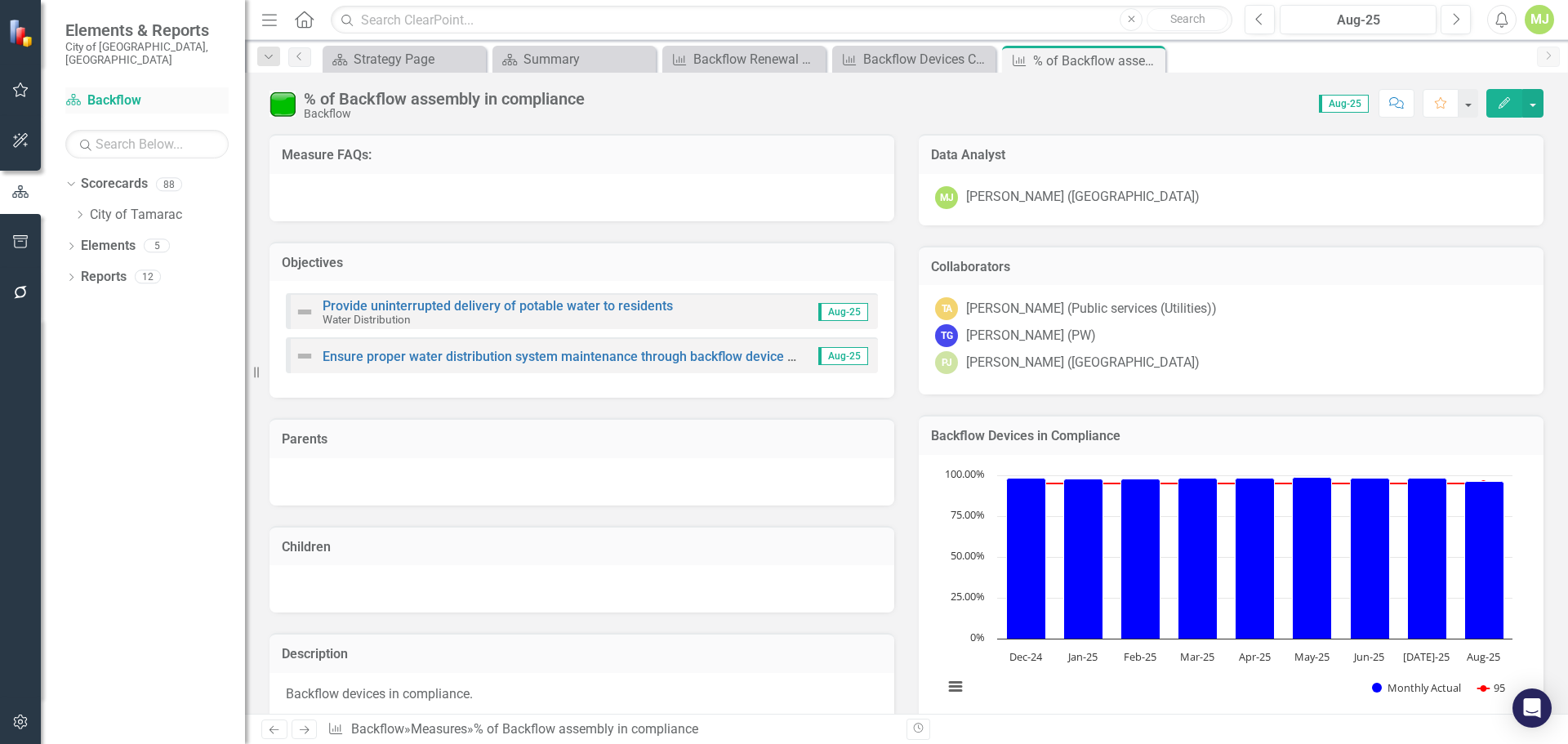
click at [109, 91] on link "Scorecard Backflow" at bounding box center [147, 100] width 164 height 19
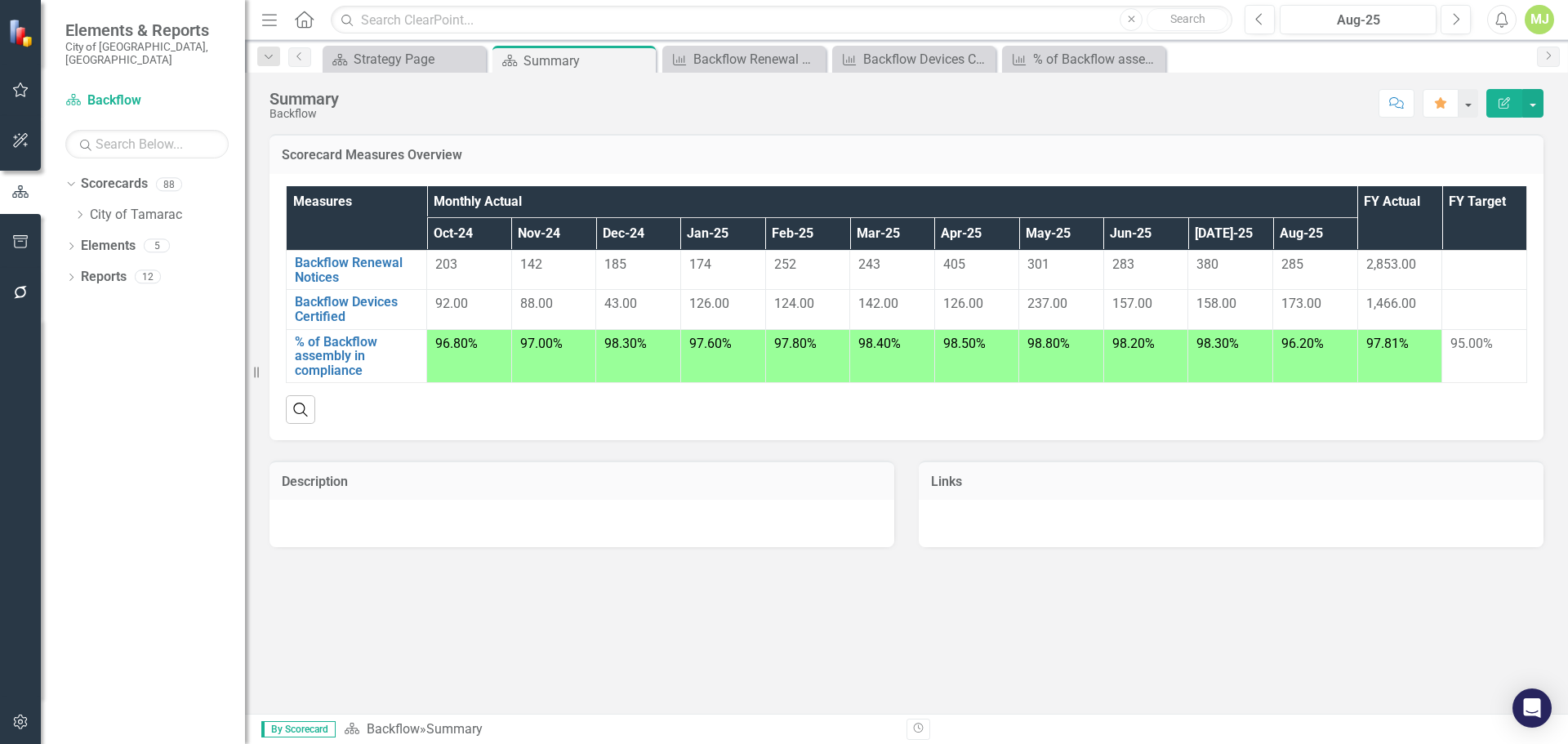
click at [1533, 21] on div "MJ" at bounding box center [1539, 19] width 29 height 29
click at [1464, 199] on link "Logout Log Out" at bounding box center [1488, 206] width 129 height 30
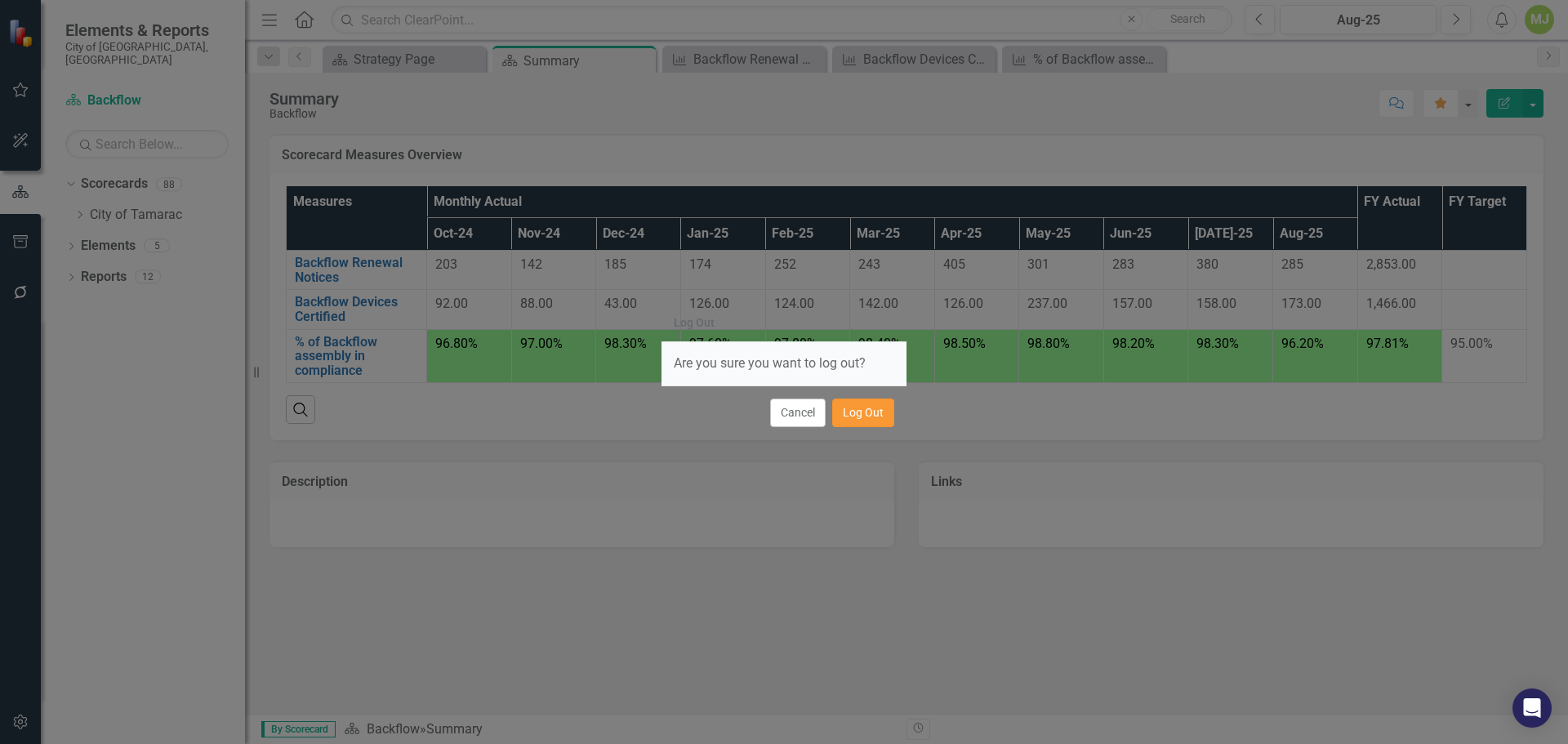
click at [868, 410] on button "Log Out" at bounding box center [863, 413] width 62 height 28
